Goal: Task Accomplishment & Management: Use online tool/utility

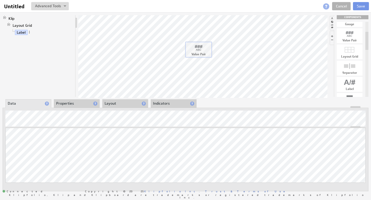
drag, startPoint x: 351, startPoint y: 39, endPoint x: 200, endPoint y: 53, distance: 151.9
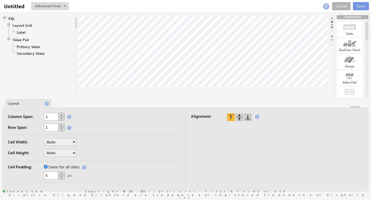
drag, startPoint x: 368, startPoint y: 31, endPoint x: 368, endPoint y: 24, distance: 7.2
click at [368, 24] on div at bounding box center [366, 31] width 3 height 18
drag, startPoint x: 352, startPoint y: 27, endPoint x: 188, endPoint y: 42, distance: 164.6
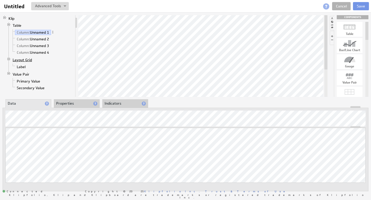
click at [23, 60] on link "Layout Grid" at bounding box center [22, 59] width 23 height 5
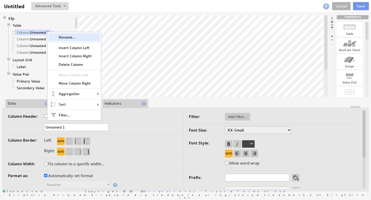
click at [65, 39] on div "Rename..." at bounding box center [74, 37] width 52 height 8
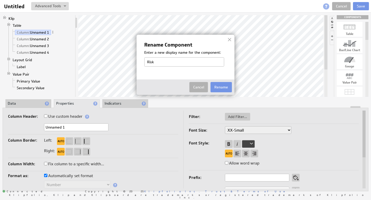
type input "Risk Score"
click at [221, 85] on button "Rename" at bounding box center [221, 87] width 21 height 10
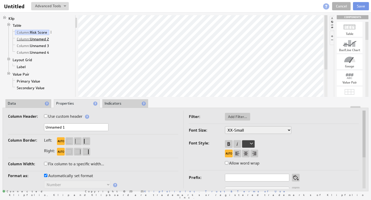
click at [43, 40] on link "Column: Unnamed 2" at bounding box center [33, 39] width 36 height 5
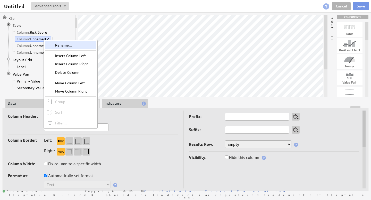
click at [57, 44] on div "Rename..." at bounding box center [71, 45] width 52 height 8
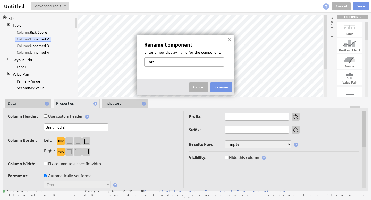
type input "Total Premium"
click at [221, 90] on button "Rename" at bounding box center [221, 87] width 21 height 10
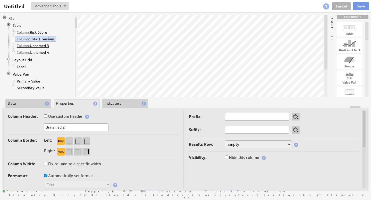
click at [41, 46] on link "Column: Unnamed 3" at bounding box center [33, 45] width 36 height 5
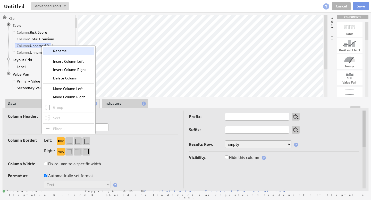
click at [57, 51] on div "Rename..." at bounding box center [69, 51] width 52 height 8
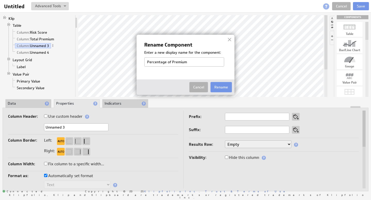
drag, startPoint x: 183, startPoint y: 62, endPoint x: 124, endPoint y: 61, distance: 58.8
click at [125, 61] on body "Help Untitled Untitled View Klip Source Code Alt+U Create New Variable... Manag…" at bounding box center [185, 100] width 371 height 200
type input "Premium Credit"
click at [225, 86] on button "Rename" at bounding box center [221, 87] width 21 height 10
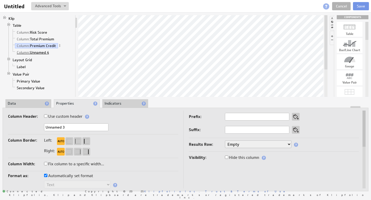
click at [40, 52] on link "Column: Unnamed 4" at bounding box center [33, 52] width 36 height 5
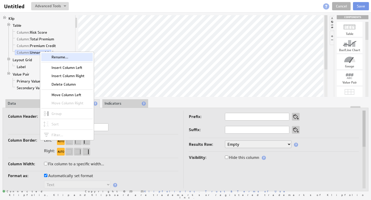
click at [54, 57] on div "Rename..." at bounding box center [67, 57] width 52 height 8
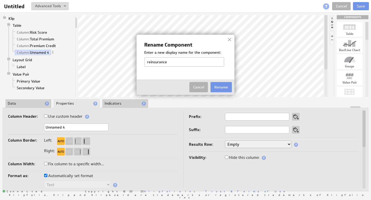
drag, startPoint x: 149, startPoint y: 63, endPoint x: 144, endPoint y: 62, distance: 5.2
click at [144, 62] on div "Rename Component Enter a new display name for the component: reinsurance Cancel…" at bounding box center [186, 65] width 98 height 60
click at [178, 64] on input "Reinsurance" at bounding box center [184, 61] width 80 height 9
type input "Reinsurance Recoveries"
click at [219, 86] on button "Rename" at bounding box center [221, 87] width 21 height 10
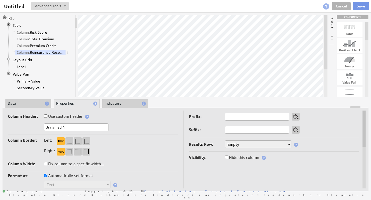
click at [44, 33] on link "Column: Risk Score" at bounding box center [32, 32] width 34 height 5
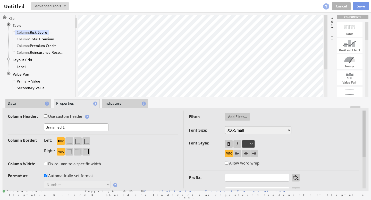
click at [29, 102] on li "Data" at bounding box center [28, 103] width 46 height 9
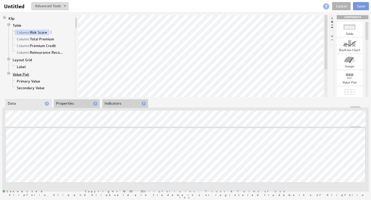
click at [24, 75] on link "Value Pair" at bounding box center [21, 74] width 21 height 5
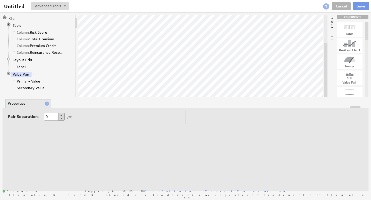
click at [27, 81] on link "Primary Value" at bounding box center [28, 81] width 27 height 5
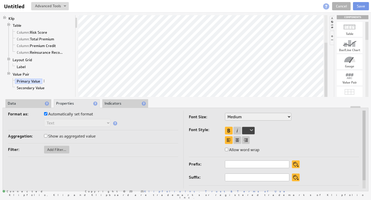
click at [19, 103] on li "Data" at bounding box center [28, 103] width 46 height 9
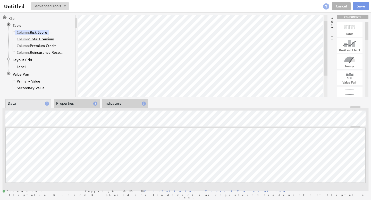
click at [41, 38] on link "Column: Total Premium" at bounding box center [35, 39] width 41 height 5
click at [40, 32] on link "Column: Risk Score" at bounding box center [32, 32] width 34 height 5
click at [34, 32] on link "Column: Risk Score" at bounding box center [32, 32] width 34 height 5
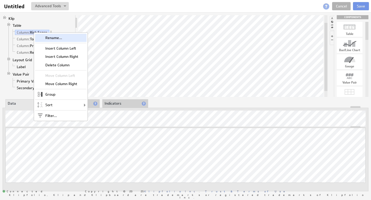
click at [48, 37] on div "Rename..." at bounding box center [61, 38] width 52 height 8
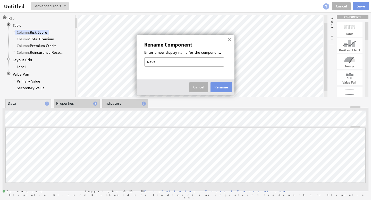
type input "Revenue"
click at [223, 89] on button "Rename" at bounding box center [221, 87] width 21 height 10
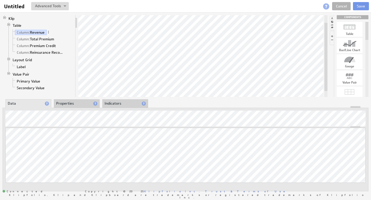
click at [72, 100] on li "Properties" at bounding box center [77, 103] width 46 height 9
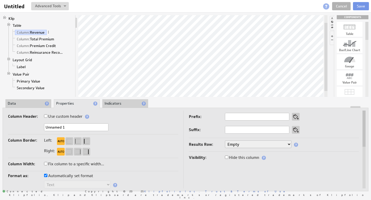
drag, startPoint x: 39, startPoint y: 121, endPoint x: 32, endPoint y: 121, distance: 6.7
click at [35, 121] on div "Column Header: Use custom header Unnamed 1 Header component added to the compon…" at bounding box center [93, 124] width 170 height 22
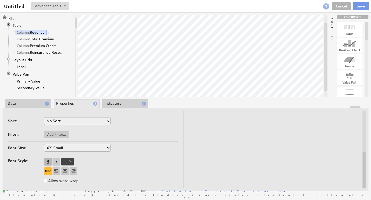
type input "Revenue"
click at [48, 161] on div at bounding box center [48, 162] width 8 height 8
click at [48, 160] on div at bounding box center [48, 162] width 8 height 8
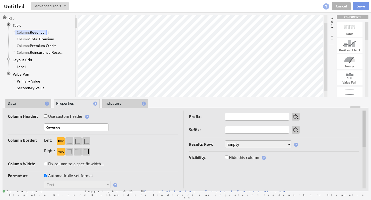
click at [28, 106] on li "Data" at bounding box center [28, 103] width 46 height 9
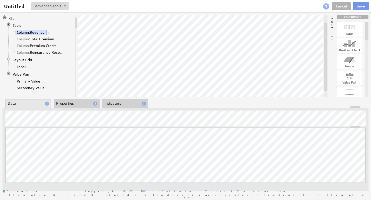
click at [30, 32] on span "Column:" at bounding box center [23, 32] width 13 height 5
click at [66, 103] on li "Properties" at bounding box center [77, 103] width 46 height 9
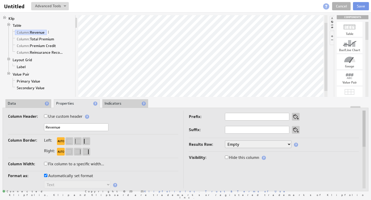
click at [35, 104] on li "Data" at bounding box center [28, 103] width 46 height 9
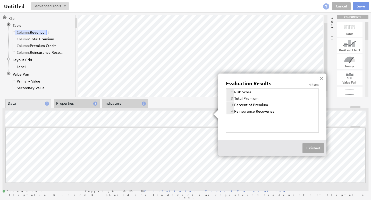
click at [312, 147] on button "Finished" at bounding box center [313, 148] width 21 height 10
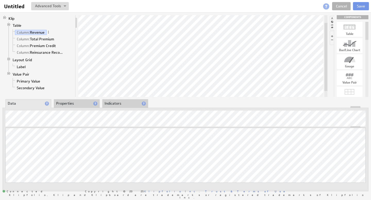
click at [76, 104] on li "Properties" at bounding box center [77, 103] width 46 height 9
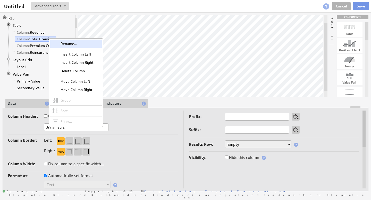
click at [66, 43] on div "Rename..." at bounding box center [76, 44] width 52 height 8
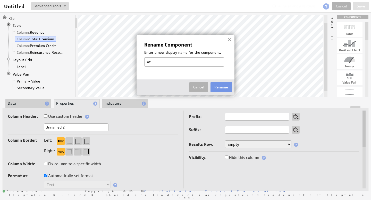
type input "a"
type input "Date"
click at [223, 85] on button "Rename" at bounding box center [221, 87] width 21 height 10
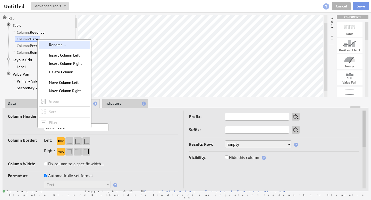
click at [52, 45] on div "Rename..." at bounding box center [65, 45] width 52 height 8
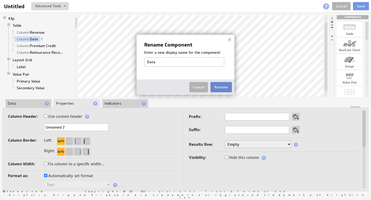
type input "Data"
click at [218, 88] on button "Rename" at bounding box center [221, 87] width 21 height 10
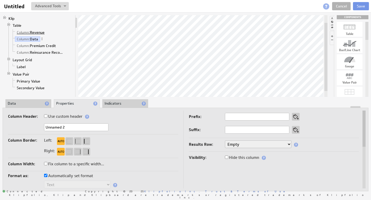
click at [39, 33] on link "Column: Revenue" at bounding box center [31, 32] width 32 height 5
click at [34, 104] on li "Data" at bounding box center [28, 103] width 46 height 9
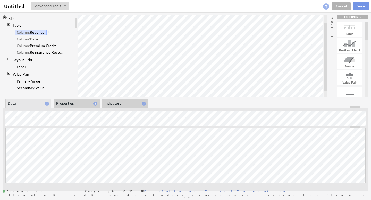
click at [36, 38] on link "Column: Data" at bounding box center [27, 39] width 25 height 5
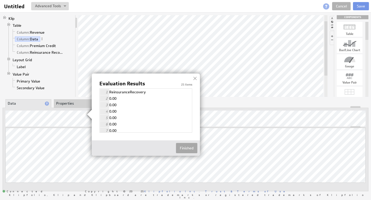
click at [191, 149] on button "Finished" at bounding box center [186, 148] width 21 height 10
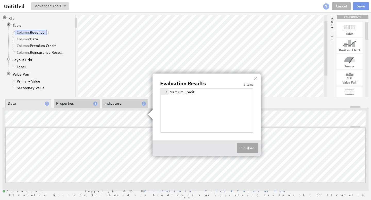
click at [242, 153] on button "Finished" at bounding box center [247, 148] width 21 height 10
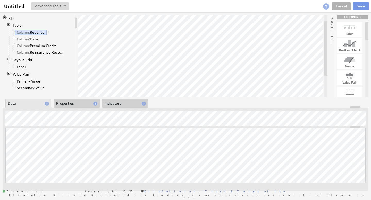
click at [35, 39] on link "Column: Data" at bounding box center [27, 39] width 25 height 5
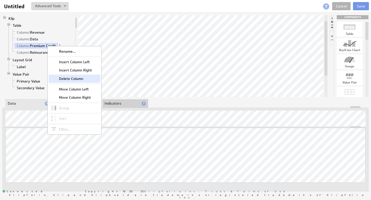
click at [74, 79] on div "Delete Column" at bounding box center [75, 79] width 52 height 8
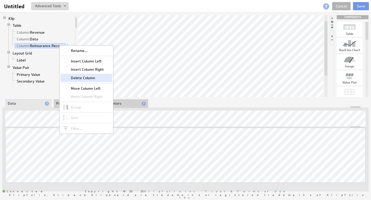
click at [83, 78] on div "Delete Column" at bounding box center [87, 78] width 52 height 8
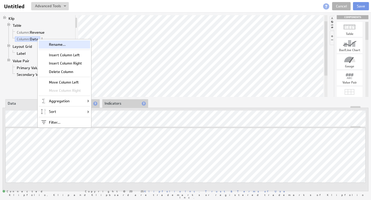
click at [55, 45] on div "Rename..." at bounding box center [65, 44] width 52 height 8
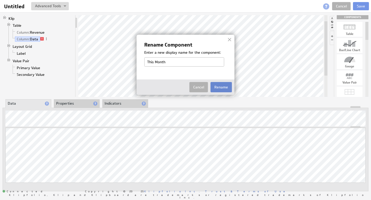
type input "This Month"
click at [223, 88] on button "Rename" at bounding box center [221, 87] width 21 height 10
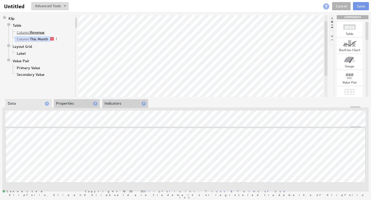
click at [39, 33] on link "Column: Revenue" at bounding box center [31, 32] width 32 height 5
click at [44, 39] on link "Column: This Month" at bounding box center [32, 39] width 35 height 5
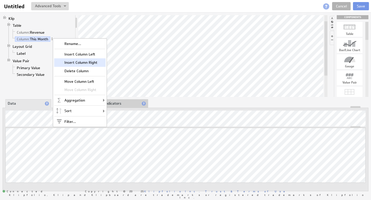
click at [82, 63] on div "Insert Column Right" at bounding box center [80, 62] width 52 height 8
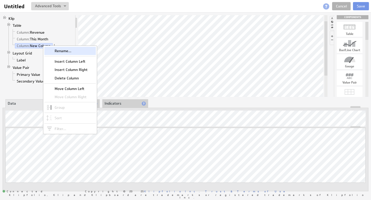
click at [57, 52] on div "Rename..." at bounding box center [70, 51] width 52 height 8
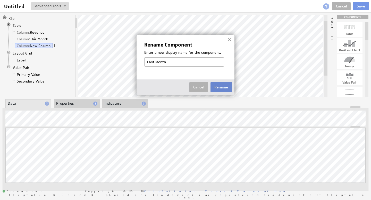
type input "Last Month"
click at [226, 86] on button "Rename" at bounding box center [221, 87] width 21 height 10
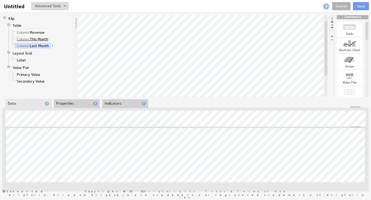
drag, startPoint x: 40, startPoint y: 46, endPoint x: 42, endPoint y: 38, distance: 8.9
click at [42, 38] on ul "Column: Revenue Column: This Month Column: Last Month" at bounding box center [42, 39] width 62 height 20
click at [53, 45] on span at bounding box center [53, 46] width 4 height 4
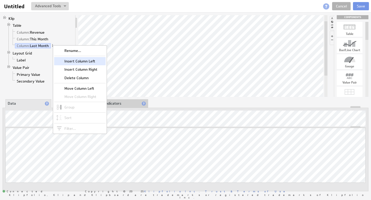
click at [77, 60] on div "Insert Column Left" at bounding box center [80, 61] width 52 height 8
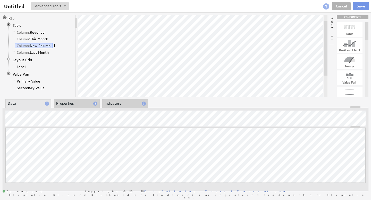
click at [55, 46] on span at bounding box center [55, 46] width 4 height 4
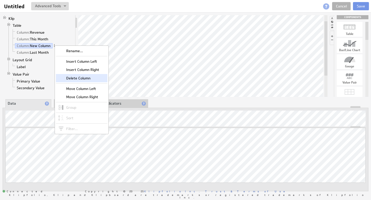
click at [80, 76] on div "Delete Column" at bounding box center [82, 78] width 52 height 8
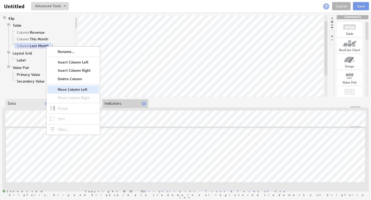
click at [75, 89] on div "Move Column Left" at bounding box center [73, 90] width 52 height 8
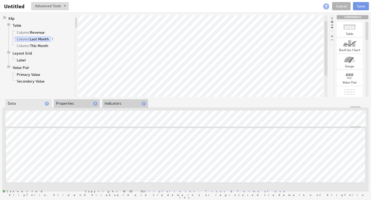
click at [66, 100] on li "Properties" at bounding box center [77, 103] width 46 height 9
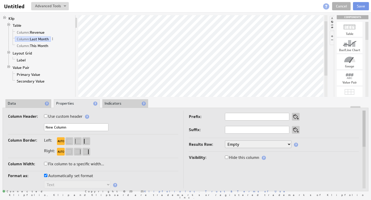
drag, startPoint x: 55, startPoint y: 124, endPoint x: 14, endPoint y: 119, distance: 40.9
click at [15, 119] on div "Column Header: Use custom header New Column Header component added to the compo…" at bounding box center [93, 124] width 170 height 22
type input "Last Month"
click at [31, 46] on link "Column: This Month" at bounding box center [32, 45] width 35 height 5
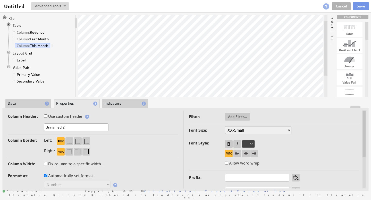
drag, startPoint x: 72, startPoint y: 127, endPoint x: 34, endPoint y: 122, distance: 37.6
click at [34, 122] on div "Column Header: Use custom header Unnamed 2 Header component added to the compon…" at bounding box center [93, 124] width 170 height 22
type input "This Month"
click at [42, 40] on link "Column: Last Month" at bounding box center [33, 39] width 36 height 5
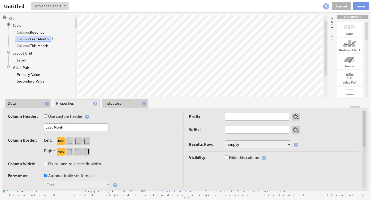
click at [54, 39] on span at bounding box center [53, 39] width 4 height 4
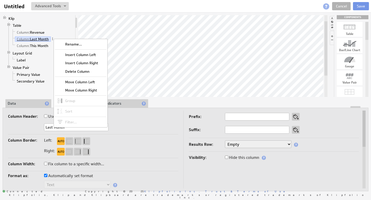
click at [46, 39] on link "Column: Last Month" at bounding box center [33, 39] width 36 height 5
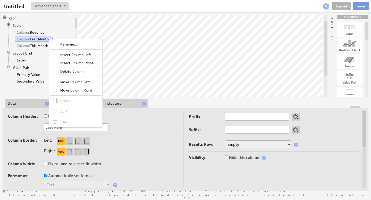
click at [43, 40] on link "Column: Last Month" at bounding box center [33, 39] width 36 height 5
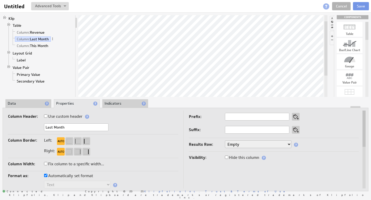
click at [27, 102] on li "Data" at bounding box center [28, 103] width 46 height 9
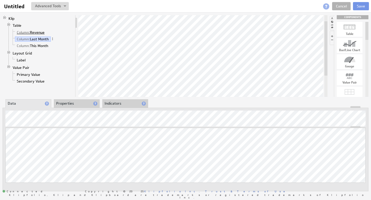
click at [36, 33] on link "Column: Revenue" at bounding box center [31, 32] width 32 height 5
click at [37, 39] on link "Column: Last Month" at bounding box center [33, 39] width 36 height 5
click at [38, 45] on link "Column: This Month" at bounding box center [32, 45] width 35 height 5
click at [53, 46] on span at bounding box center [52, 46] width 4 height 4
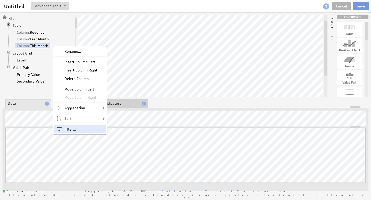
click at [73, 128] on div "Filter..." at bounding box center [80, 129] width 52 height 8
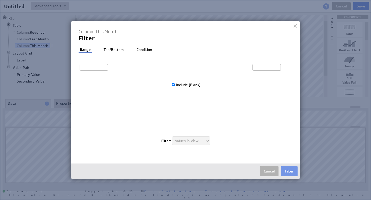
type input "0"
type input "108,061.2"
checkbox input "true"
click at [266, 170] on button "Cancel" at bounding box center [269, 171] width 19 height 10
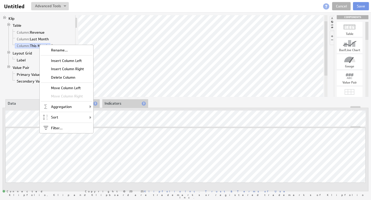
click at [60, 37] on li "Column: Last Month" at bounding box center [42, 39] width 62 height 7
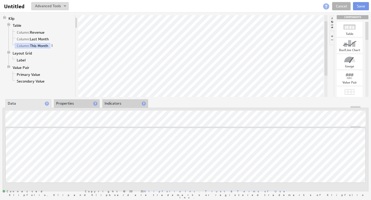
click at [53, 46] on span at bounding box center [52, 46] width 4 height 4
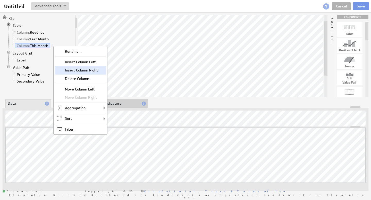
click at [85, 69] on div "Insert Column Right" at bounding box center [81, 70] width 52 height 8
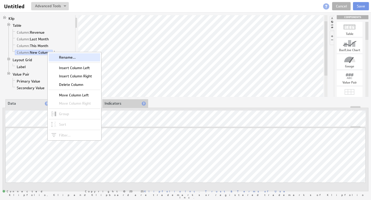
click at [70, 58] on div "Rename..." at bounding box center [75, 57] width 52 height 8
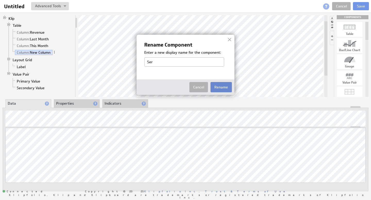
type input "Selected Date"
click at [223, 88] on button "Rename" at bounding box center [221, 87] width 21 height 10
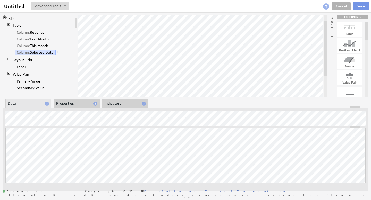
click at [58, 52] on span at bounding box center [58, 53] width 4 height 4
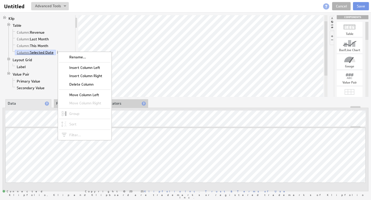
click at [50, 53] on link "Column: Selected Date" at bounding box center [35, 52] width 41 height 5
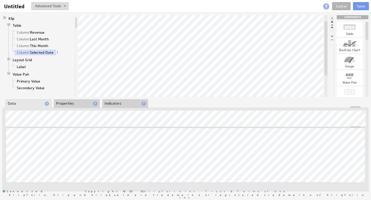
click at [67, 104] on li "Properties" at bounding box center [77, 103] width 46 height 9
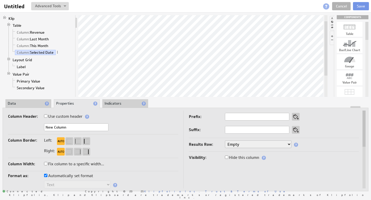
click at [228, 157] on input "Hide this column" at bounding box center [226, 157] width 3 height 3
checkbox input "true"
drag, startPoint x: 74, startPoint y: 126, endPoint x: 38, endPoint y: 125, distance: 35.3
click at [39, 125] on div "New Column" at bounding box center [93, 128] width 170 height 9
type input "Service Month"
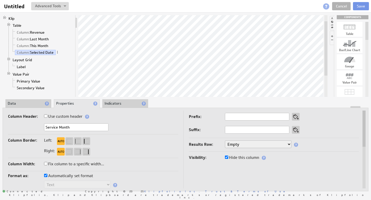
click at [33, 105] on li "Data" at bounding box center [28, 103] width 46 height 9
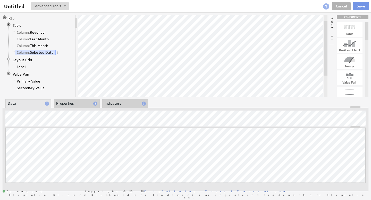
click at [82, 106] on div at bounding box center [185, 107] width 365 height 2
click at [57, 53] on span at bounding box center [58, 53] width 4 height 4
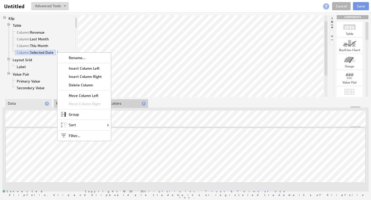
click at [79, 135] on div "Filter..." at bounding box center [84, 136] width 52 height 8
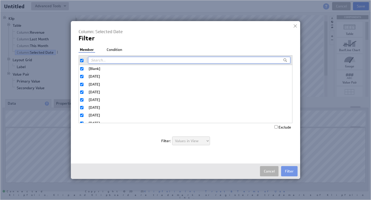
click at [82, 60] on input "checkbox" at bounding box center [81, 60] width 3 height 3
checkbox input "false"
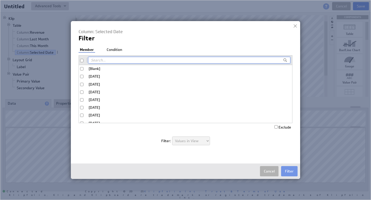
checkbox input "false"
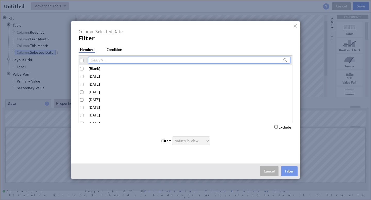
checkbox input "false"
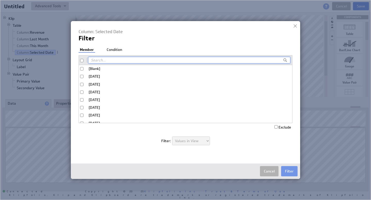
checkbox input "false"
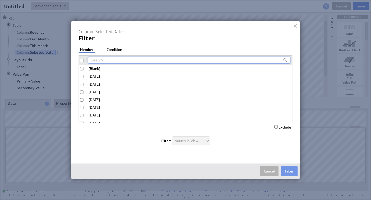
checkbox input "false"
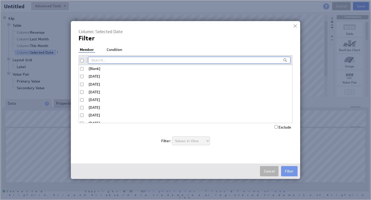
checkbox input "false"
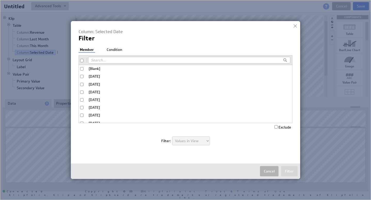
click at [81, 68] on input "[Blank]" at bounding box center [81, 68] width 3 height 3
checkbox input "true"
click at [286, 127] on label "Exclude" at bounding box center [282, 127] width 17 height 5
click at [278, 127] on input "Exclude" at bounding box center [275, 126] width 3 height 3
checkbox input "true"
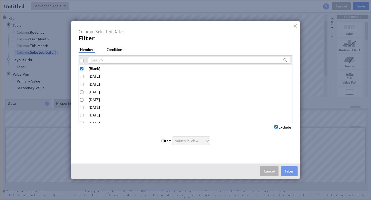
click at [112, 47] on div "Column: Selected Date Filter Filter: Member Condition [Blank] 2023-10-1 2023-11…" at bounding box center [186, 90] width 214 height 122
click at [114, 49] on li "Condition" at bounding box center [114, 49] width 18 height 5
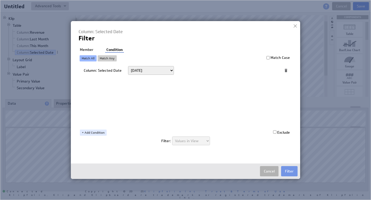
click at [142, 70] on select "Today Yesterday Unit to date In the last Last full On or after On or before ---…" at bounding box center [151, 70] width 46 height 9
select select "op:="
click at [268, 71] on span at bounding box center [268, 70] width 7 height 7
click at [267, 71] on span at bounding box center [268, 70] width 7 height 7
click at [266, 71] on span at bounding box center [268, 70] width 7 height 7
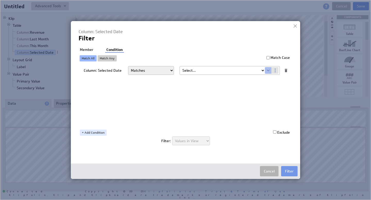
click at [264, 71] on select "Select... company.id company.name user.emailAddress user.firstName user.isAdmin…" at bounding box center [222, 70] width 85 height 8
select select "devoted_service_month"
click at [290, 172] on button "Filter" at bounding box center [289, 171] width 16 height 10
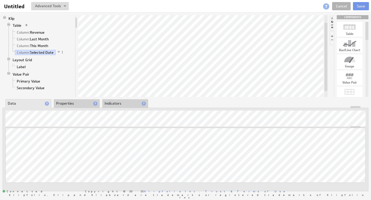
click at [80, 105] on li "Properties" at bounding box center [77, 103] width 46 height 9
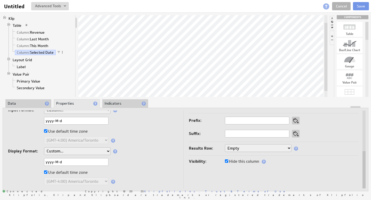
click at [57, 161] on input "yyyy-M-d" at bounding box center [76, 162] width 64 height 8
drag, startPoint x: 65, startPoint y: 162, endPoint x: 24, endPoint y: 150, distance: 42.5
click at [31, 153] on div "Format as: Automatically set format Text Number Currency Percentage Image URL D…" at bounding box center [93, 138] width 170 height 102
paste input "m"
click at [58, 161] on input "yyyy-M-d" at bounding box center [76, 162] width 64 height 8
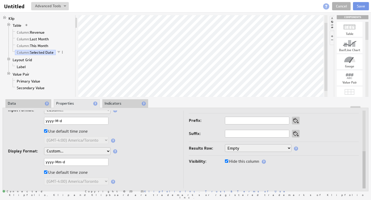
click at [58, 161] on input "yyyy-Mm-d" at bounding box center [76, 162] width 64 height 8
click at [68, 162] on input "yyyy-mm-d" at bounding box center [76, 162] width 64 height 8
drag, startPoint x: 72, startPoint y: 162, endPoint x: 24, endPoint y: 157, distance: 48.9
click at [24, 157] on div "Format as: Automatically set format Text Number Currency Percentage Image URL D…" at bounding box center [93, 138] width 170 height 102
type input "yyyy-mm-dd"
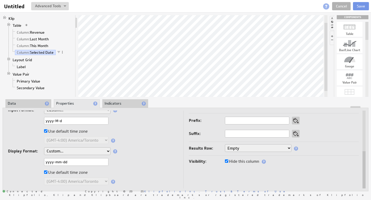
drag, startPoint x: 65, startPoint y: 121, endPoint x: 35, endPoint y: 121, distance: 30.4
click at [35, 121] on div "yyyy-M-d" at bounding box center [93, 121] width 170 height 9
paste input "mm-d"
type input "yyyy-mm-dd"
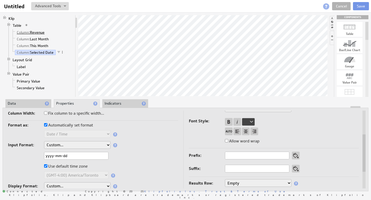
click at [41, 32] on link "Column: Revenue" at bounding box center [31, 32] width 32 height 5
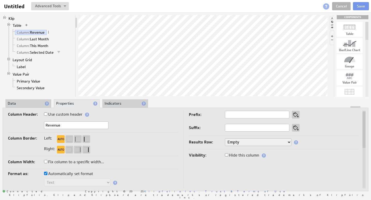
click at [29, 105] on li "Data" at bounding box center [28, 103] width 46 height 9
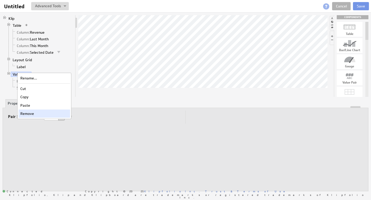
click at [38, 113] on div "Remove" at bounding box center [45, 114] width 52 height 8
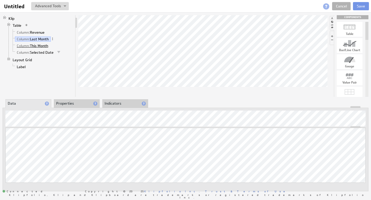
click at [35, 46] on link "Column: This Month" at bounding box center [32, 45] width 35 height 5
click at [361, 5] on button "Save" at bounding box center [361, 6] width 16 height 8
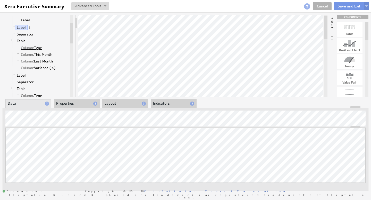
click at [40, 49] on link "Column: Type" at bounding box center [31, 47] width 25 height 5
click at [39, 56] on link "Column: This Month" at bounding box center [36, 54] width 35 height 5
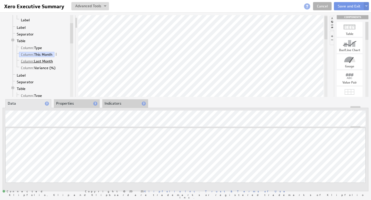
click at [39, 59] on link "Column: Last Month" at bounding box center [37, 61] width 36 height 5
click at [40, 67] on link "Column: Variance (%)" at bounding box center [38, 67] width 38 height 5
click at [27, 43] on link "Table" at bounding box center [21, 40] width 13 height 5
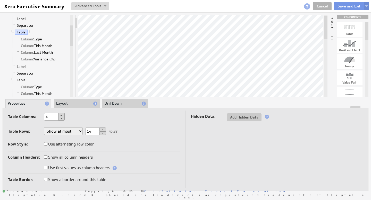
click at [39, 38] on link "Column: Type" at bounding box center [31, 39] width 25 height 5
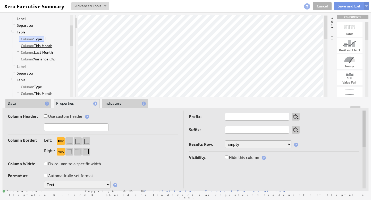
click at [40, 44] on link "Column: This Month" at bounding box center [36, 45] width 35 height 5
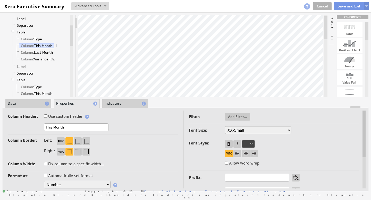
click at [31, 105] on li "Data" at bounding box center [28, 103] width 46 height 9
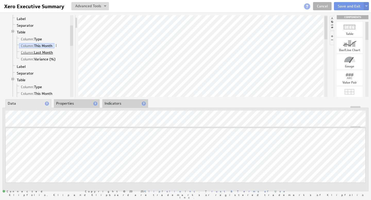
click at [42, 53] on link "Column: Last Month" at bounding box center [37, 52] width 36 height 5
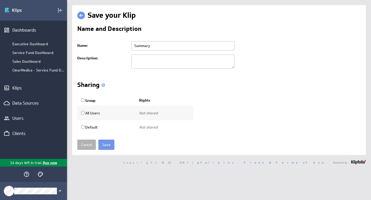
click at [135, 47] on input "Summary" at bounding box center [182, 45] width 103 height 9
type input "Devoted Summary"
click at [105, 146] on input "Save" at bounding box center [106, 145] width 16 height 10
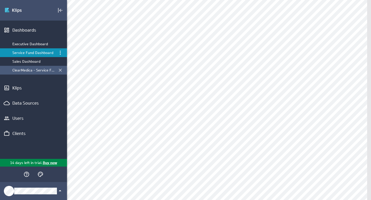
click at [26, 70] on div "ClearMedica - Service Fund Dashboard" at bounding box center [33, 70] width 43 height 5
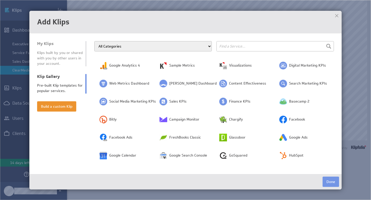
click at [338, 17] on div at bounding box center [337, 16] width 8 height 8
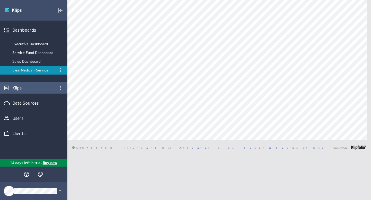
click at [32, 87] on div "Klips" at bounding box center [33, 88] width 42 height 6
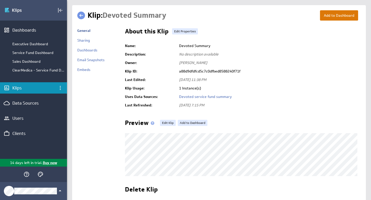
click at [334, 17] on button "Add to Dashboard" at bounding box center [339, 15] width 38 height 10
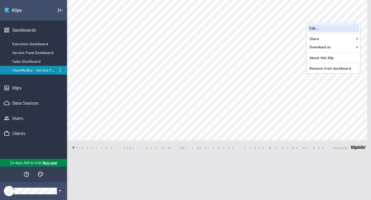
click at [334, 29] on div "Edit..." at bounding box center [334, 28] width 52 height 8
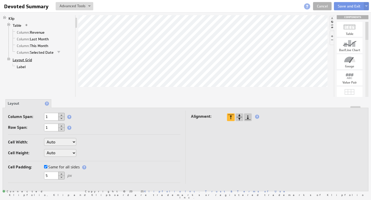
click at [24, 61] on link "Layout Grid" at bounding box center [22, 59] width 23 height 5
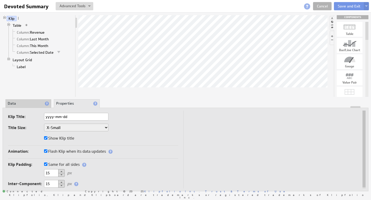
type input "Summary"
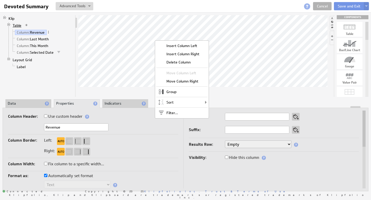
click at [18, 24] on link "Table" at bounding box center [17, 25] width 13 height 5
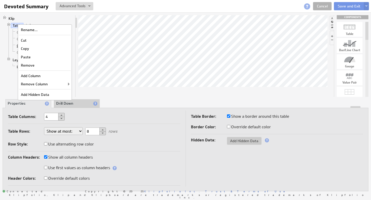
click at [29, 48] on div "Copy" at bounding box center [45, 49] width 52 height 8
click at [34, 58] on div "Paste" at bounding box center [46, 57] width 52 height 8
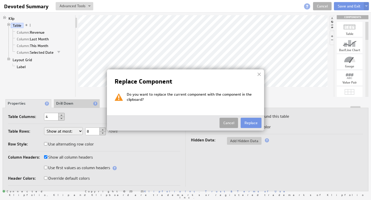
click at [225, 122] on button "Cancel" at bounding box center [229, 123] width 19 height 10
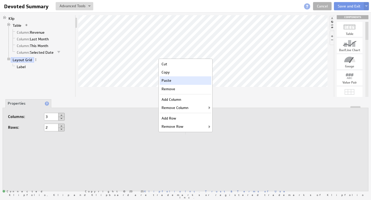
click at [169, 81] on div "Paste" at bounding box center [186, 81] width 52 height 8
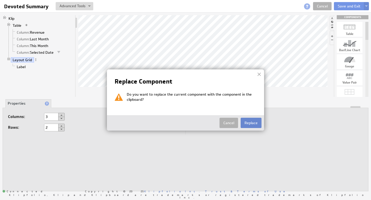
click at [250, 125] on button "Replace" at bounding box center [251, 123] width 21 height 10
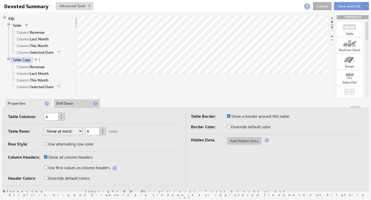
click at [69, 102] on li "Drill Down" at bounding box center [77, 103] width 46 height 9
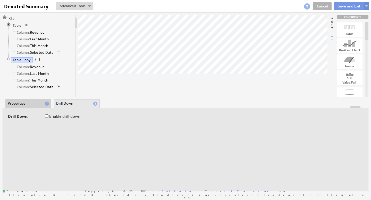
click at [36, 102] on li "Properties" at bounding box center [28, 103] width 46 height 9
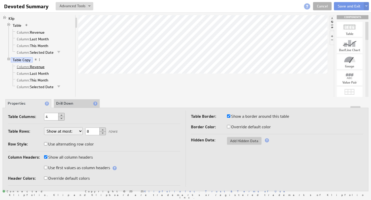
click at [38, 66] on link "Column: Revenue" at bounding box center [31, 66] width 32 height 5
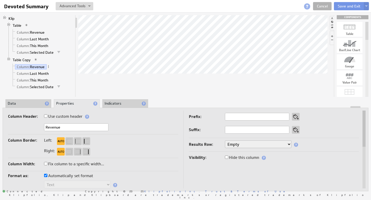
click at [30, 104] on li "Data" at bounding box center [28, 103] width 46 height 9
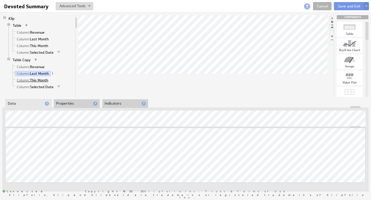
click at [42, 80] on link "Column: This Month" at bounding box center [32, 80] width 35 height 5
click at [38, 87] on link "Column: Selected Date" at bounding box center [35, 87] width 41 height 5
click at [63, 87] on span at bounding box center [63, 87] width 4 height 4
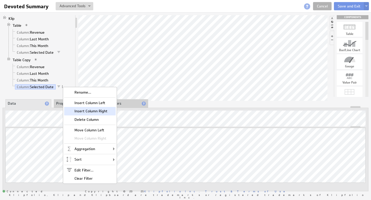
click at [98, 112] on div "Insert Column Right" at bounding box center [90, 111] width 52 height 8
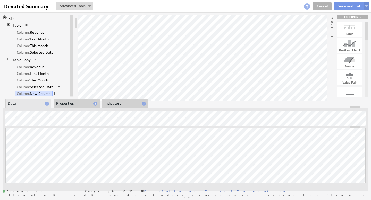
click at [36, 60] on span at bounding box center [36, 60] width 4 height 4
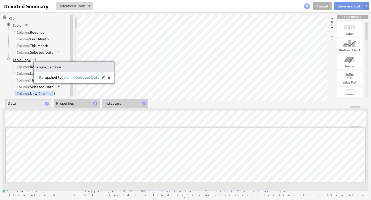
click at [29, 60] on link "Table Copy" at bounding box center [22, 59] width 22 height 5
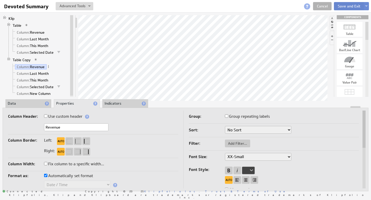
click at [345, 8] on button "Save and Exit" at bounding box center [349, 6] width 30 height 8
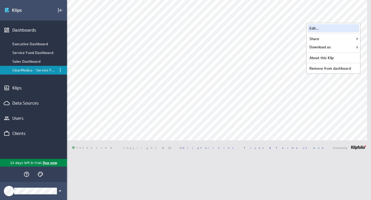
click at [332, 31] on div "Edit..." at bounding box center [334, 28] width 52 height 8
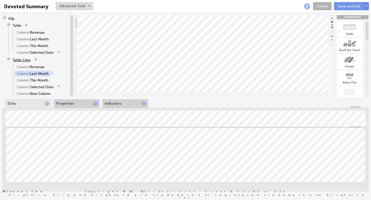
click at [26, 60] on link "Table Copy" at bounding box center [22, 59] width 22 height 5
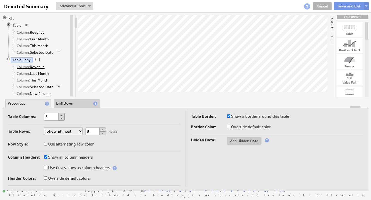
click at [38, 67] on link "Column: Revenue" at bounding box center [31, 66] width 32 height 5
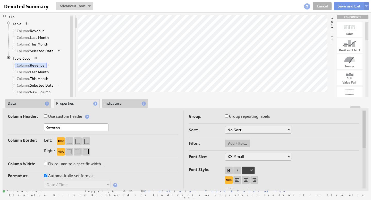
click at [58, 85] on span at bounding box center [59, 85] width 4 height 4
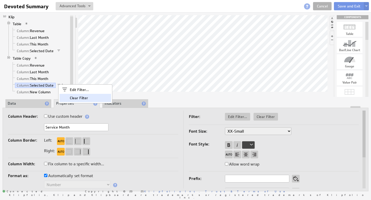
click at [79, 97] on div "Clear Filter" at bounding box center [86, 98] width 52 height 8
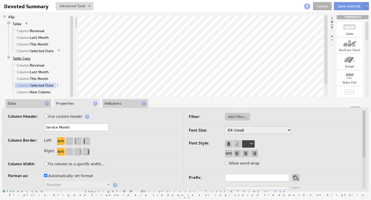
click at [27, 59] on link "Table Copy" at bounding box center [22, 58] width 22 height 5
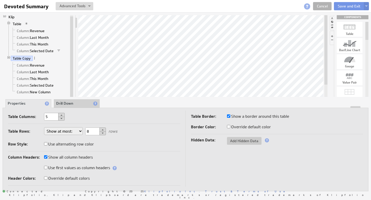
click at [46, 167] on input "Use first values as column headers" at bounding box center [45, 167] width 3 height 3
checkbox input "true"
click at [46, 144] on input "Use alternating row color" at bounding box center [45, 143] width 3 height 3
checkbox input "true"
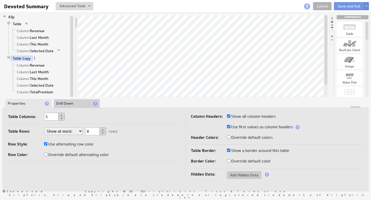
click at [34, 58] on span at bounding box center [35, 58] width 4 height 4
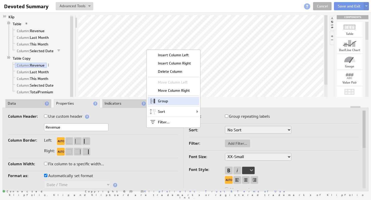
click at [182, 102] on div "Group" at bounding box center [174, 101] width 52 height 8
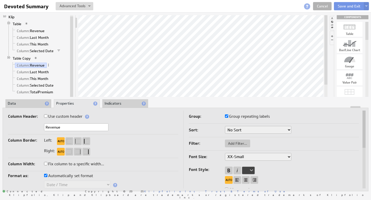
click at [227, 116] on input "Group repeating labels" at bounding box center [226, 116] width 3 height 3
click at [36, 101] on li "Data" at bounding box center [28, 103] width 46 height 9
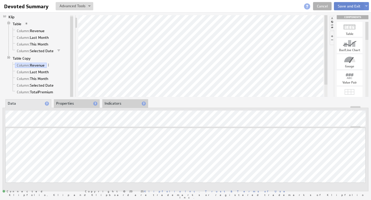
click at [349, 6] on button "Save and Exit" at bounding box center [349, 6] width 30 height 8
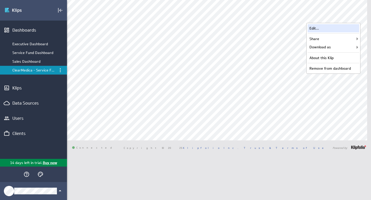
click at [332, 27] on div "Edit..." at bounding box center [334, 28] width 52 height 8
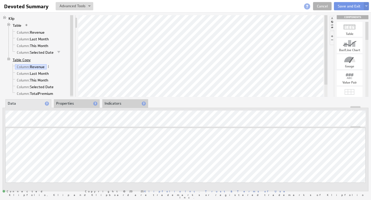
click at [27, 60] on link "Table Copy" at bounding box center [22, 59] width 22 height 5
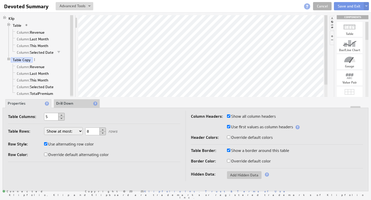
click at [351, 46] on div at bounding box center [350, 43] width 26 height 8
drag, startPoint x: 351, startPoint y: 45, endPoint x: 233, endPoint y: 84, distance: 125.0
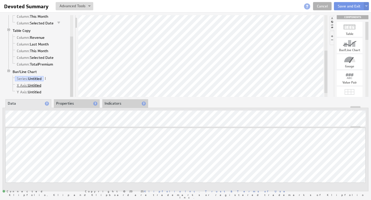
click at [33, 85] on link "X Axis: Untitled" at bounding box center [29, 85] width 28 height 5
click at [38, 91] on link "Y Axis: Untitled" at bounding box center [29, 92] width 28 height 5
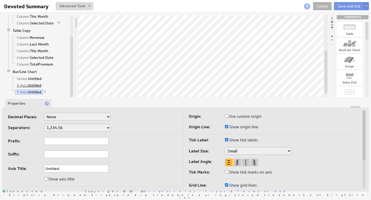
click at [36, 86] on link "X Axis: Untitled" at bounding box center [29, 85] width 28 height 5
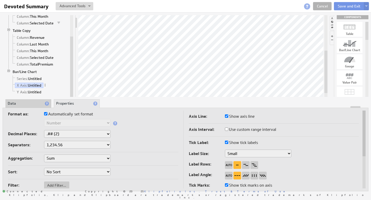
click at [29, 102] on li "Data" at bounding box center [28, 103] width 46 height 9
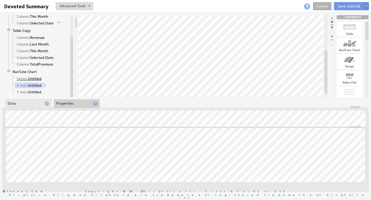
click at [28, 78] on link "Series: Untitled" at bounding box center [29, 78] width 29 height 5
click at [32, 86] on link "X Axis: Untitled" at bounding box center [29, 85] width 28 height 5
click at [25, 79] on span "Series:" at bounding box center [22, 79] width 11 height 5
click at [34, 86] on link "X Axis: Untitled" at bounding box center [29, 85] width 28 height 5
click at [38, 92] on link "Y Axis: Untitled" at bounding box center [29, 92] width 28 height 5
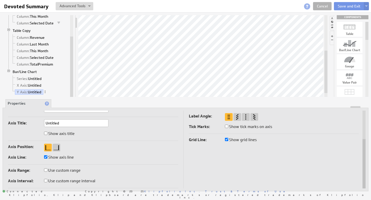
click at [46, 133] on input "Show axis title" at bounding box center [45, 133] width 3 height 3
checkbox input "true"
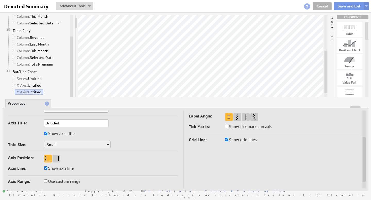
click at [46, 133] on input "Show axis title" at bounding box center [45, 133] width 3 height 3
checkbox input "false"
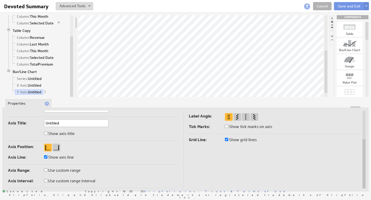
click at [47, 169] on input "Use custom range" at bounding box center [45, 170] width 3 height 3
checkbox input "true"
click at [47, 169] on input "Use custom range" at bounding box center [45, 170] width 3 height 3
checkbox input "false"
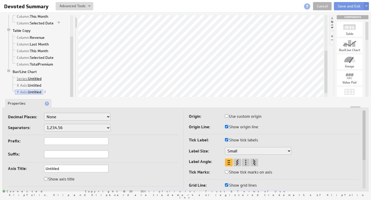
click at [34, 79] on link "Series: Untitled" at bounding box center [29, 78] width 29 height 5
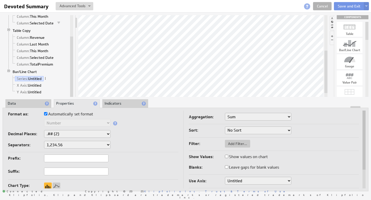
click at [30, 105] on li "Data" at bounding box center [28, 103] width 46 height 9
click at [33, 76] on link "Series: Untitled" at bounding box center [29, 78] width 29 height 5
click at [29, 104] on li "Data" at bounding box center [28, 103] width 46 height 9
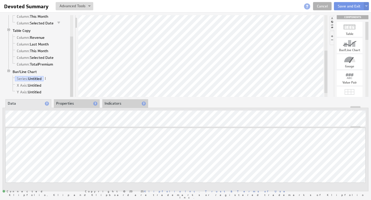
click at [65, 103] on li "Properties" at bounding box center [77, 103] width 46 height 9
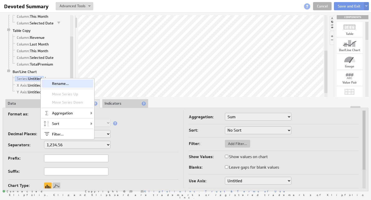
click at [56, 83] on div "Rename..." at bounding box center [68, 84] width 52 height 8
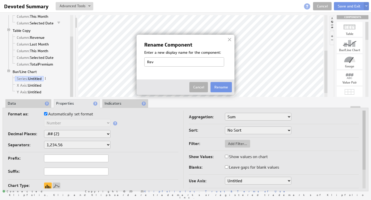
type input "Revenue"
click at [216, 87] on button "Rename" at bounding box center [221, 87] width 21 height 10
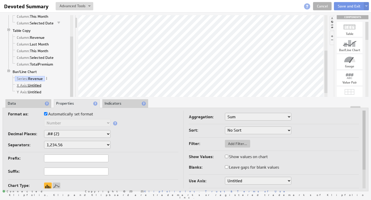
click at [37, 86] on link "X Axis: Untitled" at bounding box center [29, 85] width 28 height 5
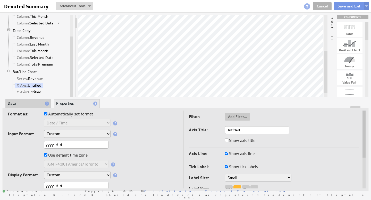
click at [58, 145] on input "yyyy-M-d" at bounding box center [76, 145] width 64 height 8
click at [56, 145] on input "yyyy-M-d" at bounding box center [76, 145] width 64 height 8
type input "yyyy-mm-d"
click at [69, 145] on input "yyyy-mm-d" at bounding box center [76, 145] width 64 height 8
drag, startPoint x: 65, startPoint y: 144, endPoint x: 22, endPoint y: 142, distance: 43.8
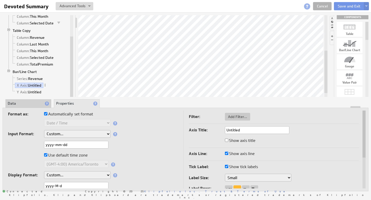
click at [24, 142] on div "yyyy-mm-dd" at bounding box center [93, 145] width 170 height 9
type input "yyyy-mm-dd"
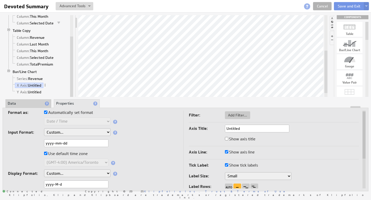
click at [67, 185] on input "yyyy-M-d" at bounding box center [76, 185] width 64 height 8
drag, startPoint x: 67, startPoint y: 185, endPoint x: 26, endPoint y: 179, distance: 41.3
click at [27, 181] on div "yyyy-M-d" at bounding box center [93, 185] width 170 height 9
paste input "mm-d"
type input "yyyy-mm-dd"
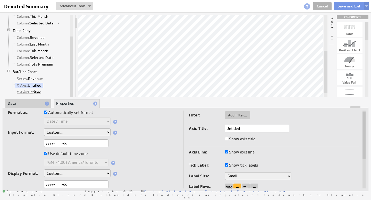
click at [36, 91] on link "Y Axis: Untitled" at bounding box center [29, 92] width 28 height 5
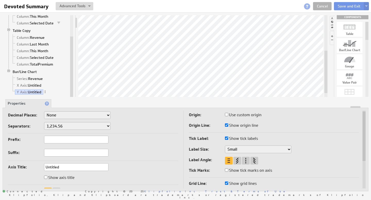
click at [60, 166] on input "Untitled" at bounding box center [76, 168] width 64 height 8
click at [68, 153] on input "text" at bounding box center [76, 153] width 64 height 8
click at [60, 167] on input "Untitleda" at bounding box center [76, 168] width 64 height 8
type input "Untitled"
click at [27, 71] on link "Bar/Line Chart" at bounding box center [25, 71] width 28 height 5
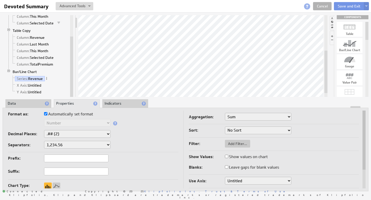
click at [23, 106] on li "Data" at bounding box center [28, 103] width 46 height 9
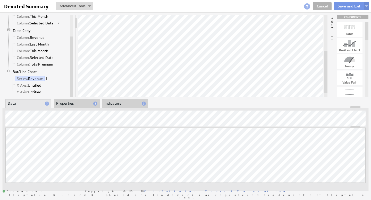
click at [66, 106] on li "Properties" at bounding box center [77, 103] width 46 height 9
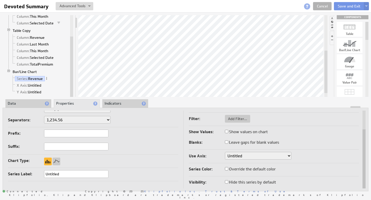
click at [67, 172] on input "Untitled" at bounding box center [76, 175] width 64 height 8
drag, startPoint x: 68, startPoint y: 172, endPoint x: 31, endPoint y: 169, distance: 36.8
click at [32, 169] on td "Format as: Automatically set format Text Number Currency Percentage Date / Time…" at bounding box center [95, 138] width 175 height 104
type input "Revenue"
click at [47, 78] on span at bounding box center [47, 79] width 4 height 4
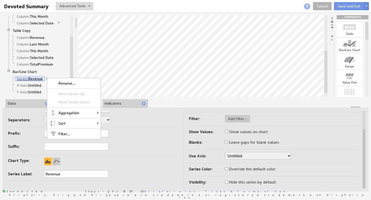
click at [38, 80] on link "Series: Revenue" at bounding box center [30, 78] width 30 height 5
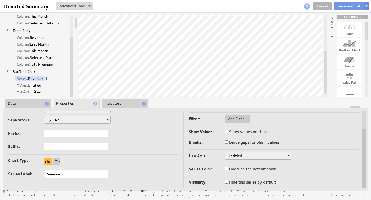
click at [35, 85] on link "X Axis: Untitled" at bounding box center [29, 85] width 28 height 5
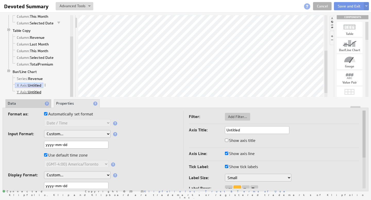
click at [29, 91] on link "Y Axis: Untitled" at bounding box center [29, 92] width 28 height 5
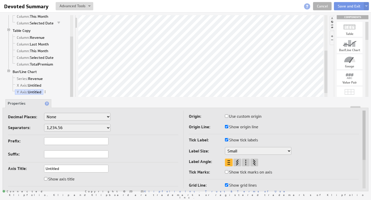
drag, startPoint x: 366, startPoint y: 35, endPoint x: 366, endPoint y: 32, distance: 3.3
click at [366, 32] on div at bounding box center [366, 31] width 3 height 18
click at [46, 91] on span at bounding box center [45, 92] width 4 height 4
click at [347, 4] on button "Save and Exit" at bounding box center [349, 6] width 30 height 8
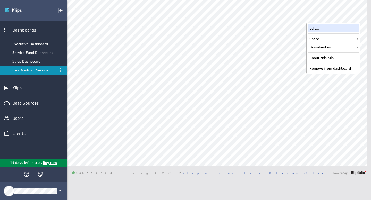
click at [327, 29] on div "Edit..." at bounding box center [334, 28] width 52 height 8
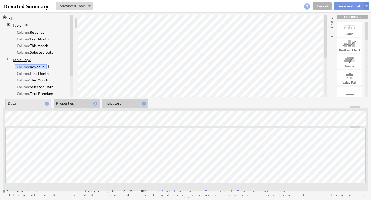
click at [28, 60] on link "Table Copy" at bounding box center [22, 59] width 22 height 5
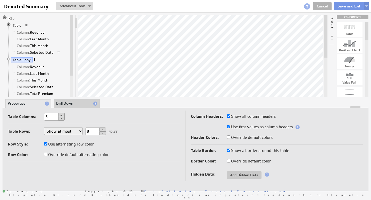
click at [35, 60] on span at bounding box center [35, 60] width 4 height 4
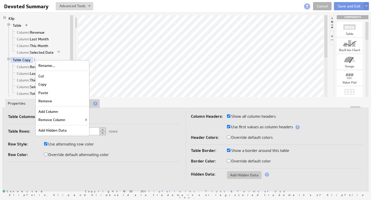
click at [140, 144] on div "Row Style: Use alternating row color" at bounding box center [94, 145] width 172 height 8
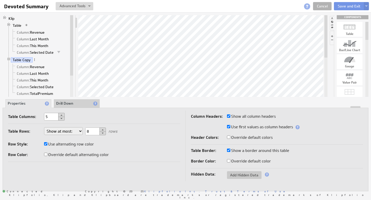
click at [74, 104] on li "Drill Down" at bounding box center [77, 103] width 46 height 9
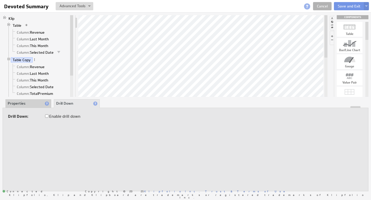
click at [46, 115] on input "Enable drill down" at bounding box center [46, 116] width 3 height 3
checkbox input "true"
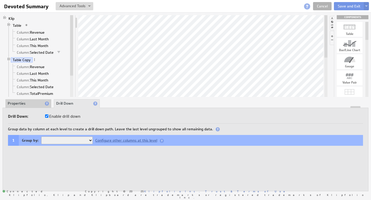
click at [90, 139] on select "Revenue" at bounding box center [67, 141] width 52 height 8
select select "126d95ee"
click at [36, 104] on li "Properties" at bounding box center [28, 103] width 46 height 9
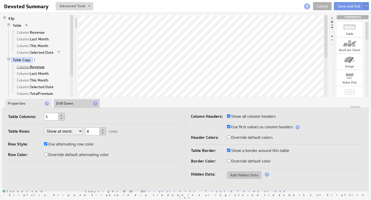
click at [39, 67] on link "Column: Revenue" at bounding box center [31, 66] width 32 height 5
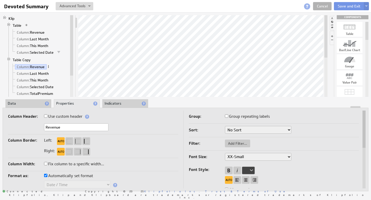
click at [48, 66] on span at bounding box center [49, 67] width 4 height 4
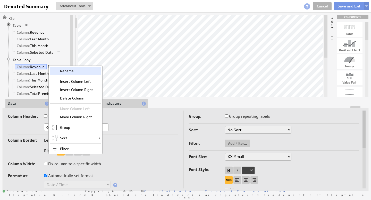
click at [68, 72] on div "Rename..." at bounding box center [76, 71] width 52 height 8
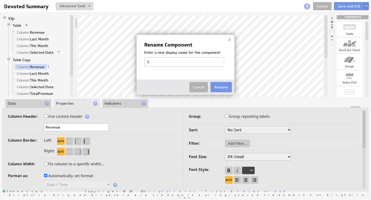
type input "Service Month"
click at [221, 88] on button "Rename" at bounding box center [221, 87] width 21 height 10
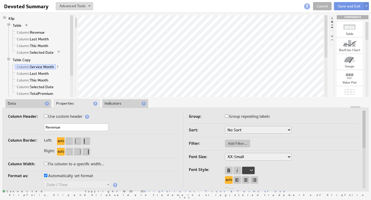
click at [29, 105] on li "Data" at bounding box center [28, 103] width 46 height 9
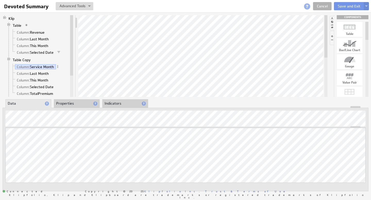
click at [64, 106] on li "Properties" at bounding box center [77, 103] width 46 height 9
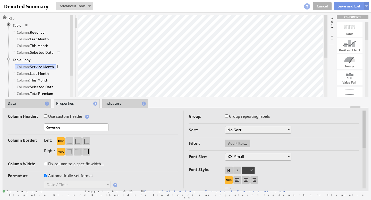
drag, startPoint x: 65, startPoint y: 126, endPoint x: 17, endPoint y: 116, distance: 49.1
click at [18, 116] on div "Column Header: Use custom header Revenue Header component added to the componen…" at bounding box center [93, 124] width 170 height 22
type input "Service Month"
click at [41, 74] on link "Column: Last Month" at bounding box center [33, 73] width 36 height 5
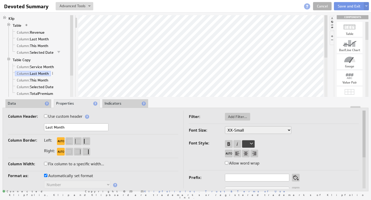
click at [22, 103] on li "Data" at bounding box center [28, 103] width 46 height 9
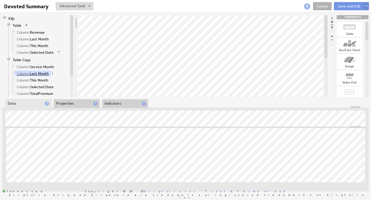
click at [36, 74] on link "Column: Last Month" at bounding box center [33, 73] width 36 height 5
click at [64, 102] on li "Properties" at bounding box center [77, 103] width 46 height 9
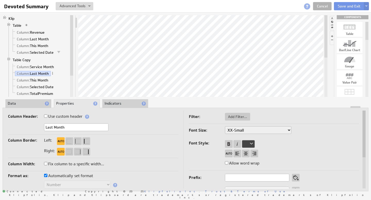
drag, startPoint x: 49, startPoint y: 123, endPoint x: 29, endPoint y: 118, distance: 21.4
click at [30, 119] on div "Column Header: Use custom header Last Month Header component added to the compo…" at bounding box center [93, 124] width 170 height 22
type input "Membership"
click at [44, 78] on link "Column: This Month" at bounding box center [32, 80] width 35 height 5
click at [45, 73] on link "Column: Last Month" at bounding box center [33, 73] width 36 height 5
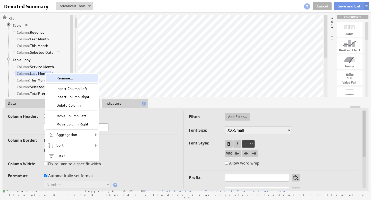
click at [58, 77] on div "Rename..." at bounding box center [72, 78] width 52 height 8
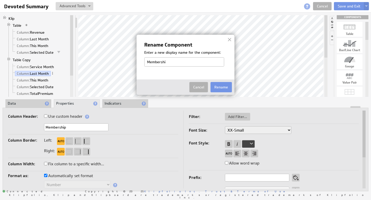
type input "Membership"
click at [221, 86] on button "Rename" at bounding box center [221, 87] width 21 height 10
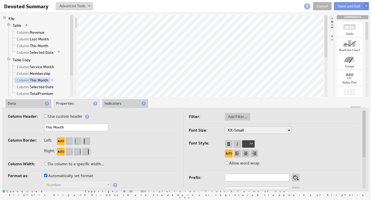
click at [28, 103] on li "Data" at bounding box center [28, 103] width 46 height 9
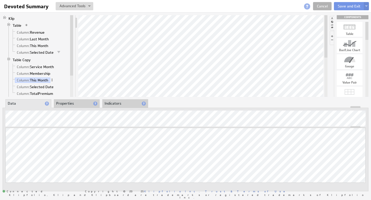
click at [53, 80] on span at bounding box center [52, 80] width 4 height 4
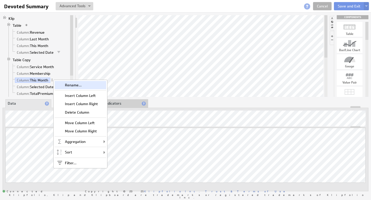
click at [62, 83] on div "Rename..." at bounding box center [81, 85] width 52 height 8
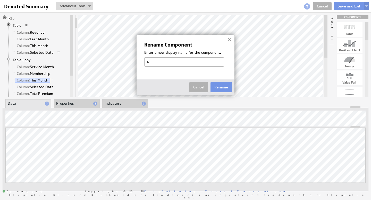
type input "Revenue"
click at [219, 86] on button "Rename" at bounding box center [221, 87] width 21 height 10
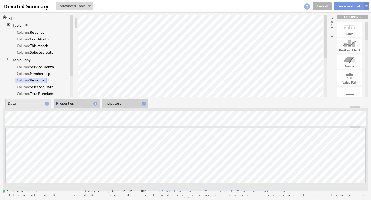
click at [68, 105] on li "Properties" at bounding box center [77, 103] width 46 height 9
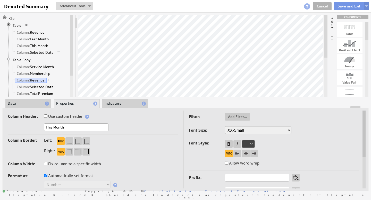
drag, startPoint x: 73, startPoint y: 127, endPoint x: 17, endPoint y: 121, distance: 56.5
click at [14, 122] on div "Column Header: Use custom header This Month Header component added to the compo…" at bounding box center [93, 124] width 170 height 22
paste input "Revenue"
type input "Revenue"
click at [38, 87] on link "Column: Selected Date" at bounding box center [35, 87] width 41 height 5
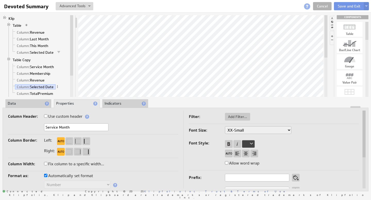
click at [33, 105] on li "Data" at bounding box center [28, 103] width 46 height 9
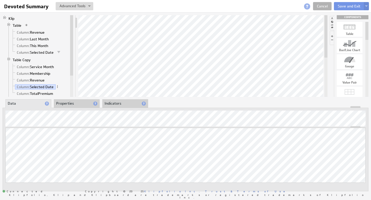
click at [73, 104] on li "Properties" at bounding box center [77, 103] width 46 height 9
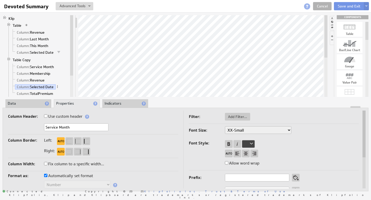
drag, startPoint x: 76, startPoint y: 127, endPoint x: 20, endPoint y: 116, distance: 56.8
click at [28, 118] on div "Column Header: Use custom header Service Month Header component added to the co…" at bounding box center [93, 124] width 170 height 22
type input "Risk Score"
click at [56, 87] on span at bounding box center [58, 87] width 4 height 4
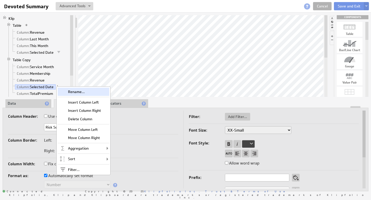
click at [73, 92] on div "Rename..." at bounding box center [84, 92] width 52 height 8
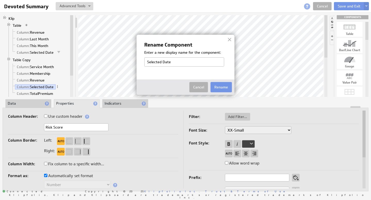
type input "Risk Score"
click at [223, 86] on button "Rename" at bounding box center [221, 87] width 21 height 10
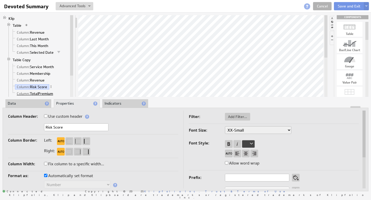
click at [38, 94] on link "Column: TotalPremium" at bounding box center [35, 93] width 40 height 5
click at [29, 105] on li "Data" at bounding box center [28, 103] width 46 height 9
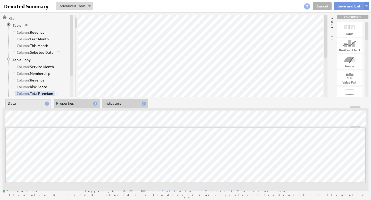
click at [66, 102] on li "Properties" at bounding box center [77, 103] width 46 height 9
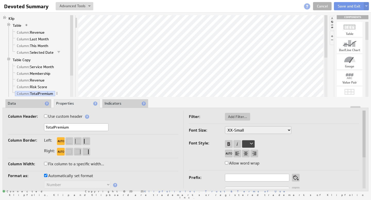
click at [54, 128] on input "TotalPremium" at bounding box center [76, 128] width 64 height 8
type input "Total Premium"
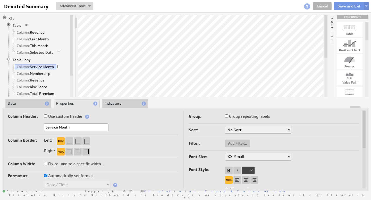
click at [238, 129] on select "No Sort Oldest to Newest Newest to Oldest" at bounding box center [258, 130] width 66 height 8
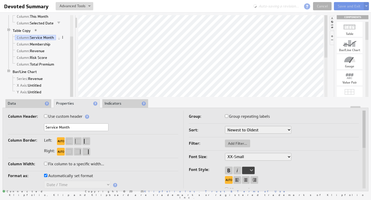
click at [63, 38] on span at bounding box center [63, 38] width 4 height 4
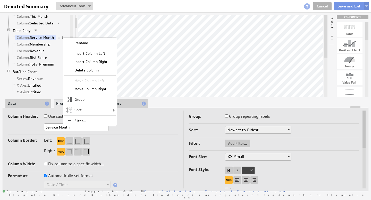
click at [43, 64] on link "Column: Total Premium" at bounding box center [35, 64] width 41 height 5
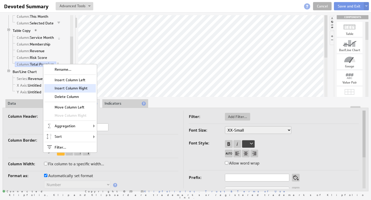
click at [73, 87] on div "Insert Column Right" at bounding box center [70, 88] width 52 height 8
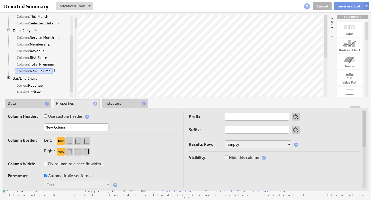
click at [23, 105] on li "Data" at bounding box center [28, 103] width 46 height 9
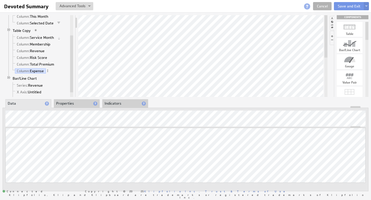
click at [77, 103] on li "Properties" at bounding box center [77, 103] width 46 height 9
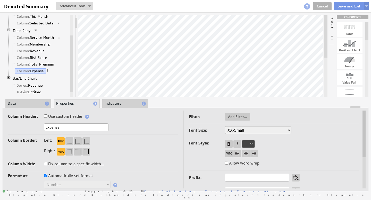
drag, startPoint x: 70, startPoint y: 127, endPoint x: 24, endPoint y: 123, distance: 45.8
click at [30, 122] on div "Column Header: Use custom header Expense Header component added to the componen…" at bounding box center [93, 124] width 170 height 22
drag, startPoint x: 36, startPoint y: 51, endPoint x: 38, endPoint y: 69, distance: 17.6
click at [38, 69] on ul "Column: Service Month Column: Membership Column: Revenue Column: Risk Score Col…" at bounding box center [40, 54] width 58 height 40
click at [38, 50] on link "Column: Revenue" at bounding box center [31, 50] width 32 height 5
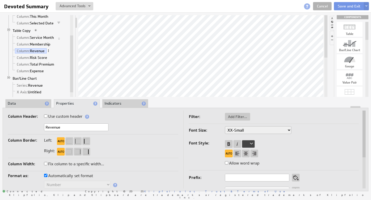
click at [49, 51] on span at bounding box center [49, 51] width 4 height 4
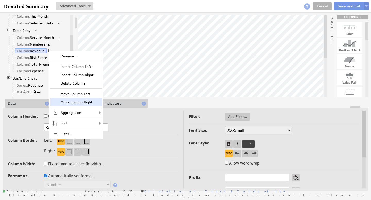
click at [81, 103] on div "Move Column Right" at bounding box center [76, 102] width 52 height 8
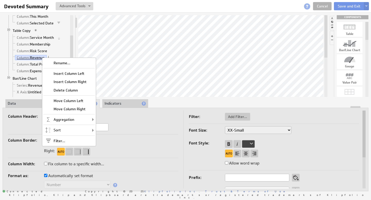
click at [33, 57] on link "Column: Revenue" at bounding box center [31, 57] width 32 height 5
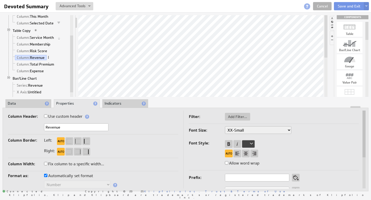
click at [49, 57] on span at bounding box center [49, 58] width 4 height 4
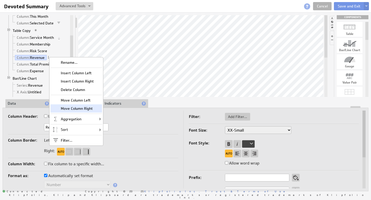
click at [78, 108] on div "Move Column Right" at bounding box center [77, 109] width 52 height 8
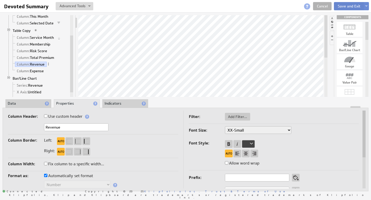
click at [350, 4] on button "Save and Exit" at bounding box center [349, 6] width 30 height 8
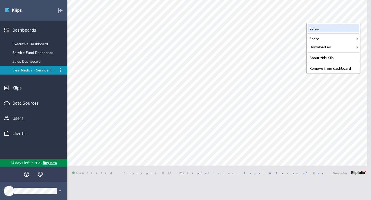
click at [328, 31] on div "Edit..." at bounding box center [334, 28] width 52 height 8
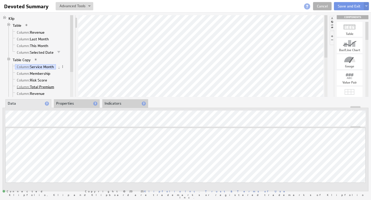
click at [45, 87] on link "Column: Total Premium" at bounding box center [35, 87] width 41 height 5
click at [59, 86] on span at bounding box center [58, 87] width 4 height 4
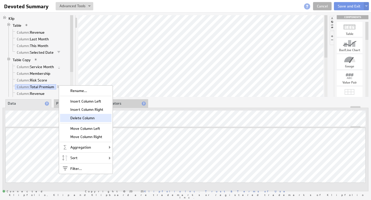
click at [88, 118] on div "Delete Column" at bounding box center [86, 118] width 52 height 8
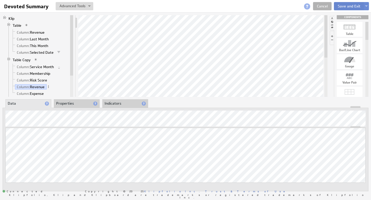
click at [350, 7] on button "Save and Exit" at bounding box center [349, 6] width 30 height 8
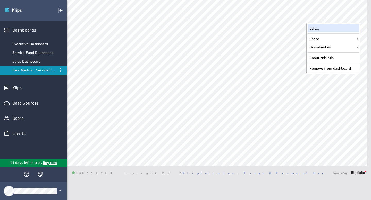
click at [337, 27] on div "Edit..." at bounding box center [334, 28] width 52 height 8
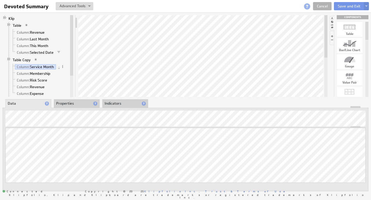
click at [69, 102] on li "Properties" at bounding box center [77, 103] width 46 height 9
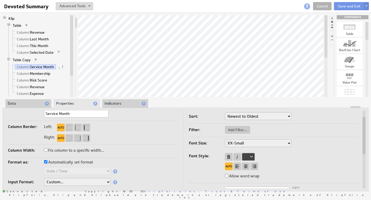
click at [89, 151] on label "Fix column to a specific width..." at bounding box center [74, 150] width 60 height 7
click at [47, 151] on input "Fix column to a specific width..." at bounding box center [45, 150] width 3 height 3
checkbox input "true"
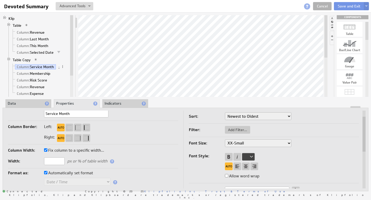
click at [59, 159] on input "text" at bounding box center [54, 162] width 21 height 8
click at [132, 146] on td "Column Header: Use custom header Service Month Header component added to the co…" at bounding box center [95, 185] width 175 height 176
click at [53, 161] on input "5" at bounding box center [54, 162] width 21 height 8
type input "5px"
click at [134, 145] on td "Column Header: Use custom header Service Month Header component added to the co…" at bounding box center [95, 185] width 175 height 176
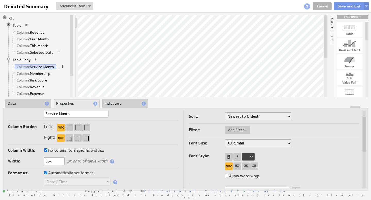
click at [46, 150] on input "Fix column to a specific width..." at bounding box center [45, 150] width 3 height 3
checkbox input "false"
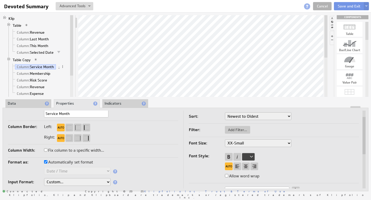
click at [47, 150] on input "Fix column to a specific width..." at bounding box center [45, 150] width 3 height 3
checkbox input "true"
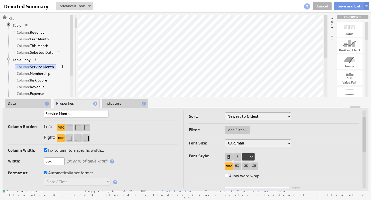
click at [46, 161] on input "5px" at bounding box center [54, 162] width 21 height 8
drag, startPoint x: 47, startPoint y: 162, endPoint x: 45, endPoint y: 161, distance: 2.6
click at [45, 161] on input "15px" at bounding box center [54, 162] width 21 height 8
click at [45, 161] on input "25px" at bounding box center [54, 162] width 21 height 8
click at [45, 161] on input "55px" at bounding box center [54, 162] width 21 height 8
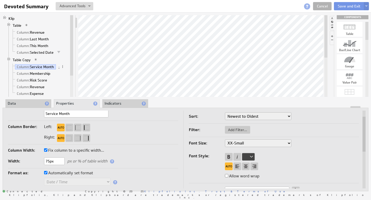
click at [49, 161] on input "75px" at bounding box center [54, 162] width 21 height 8
click at [45, 161] on input "75px" at bounding box center [54, 162] width 21 height 8
drag, startPoint x: 55, startPoint y: 159, endPoint x: 38, endPoint y: 155, distance: 17.2
click at [38, 156] on div "Column Width: Fix column to a specific width... Width: 80px px or % of table wi…" at bounding box center [93, 158] width 170 height 22
type input "80px"
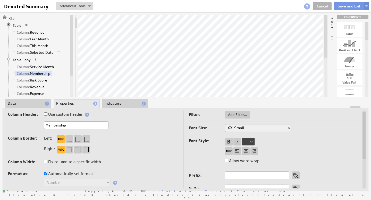
click at [46, 161] on input "Fix column to a specific width..." at bounding box center [45, 161] width 3 height 3
checkbox input "true"
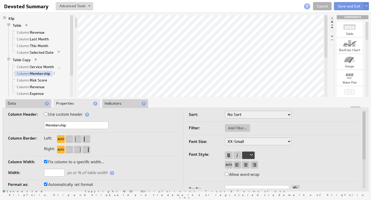
click at [56, 171] on input "text" at bounding box center [54, 173] width 21 height 8
paste input "80px"
type input "80px"
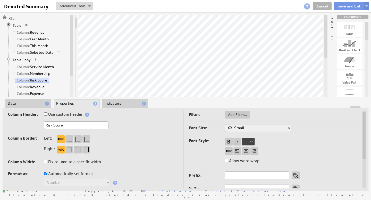
click at [46, 162] on input "Fix column to a specific width..." at bounding box center [45, 161] width 3 height 3
checkbox input "true"
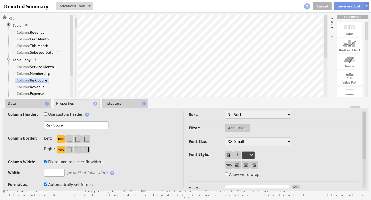
click at [53, 173] on input "text" at bounding box center [54, 173] width 21 height 8
paste input "80px"
type input "80px"
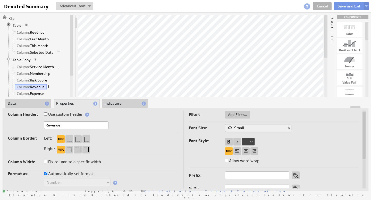
click at [46, 162] on input "Fix column to a specific width..." at bounding box center [45, 161] width 3 height 3
checkbox input "true"
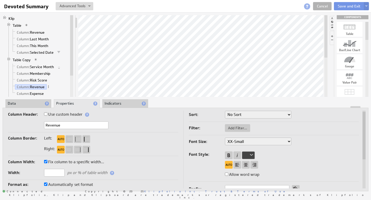
click at [56, 173] on input "text" at bounding box center [54, 173] width 21 height 8
paste input "80px"
type input "80px"
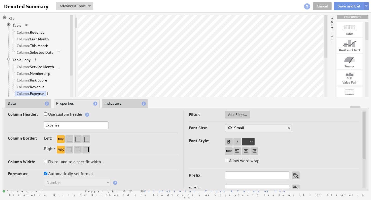
click at [47, 162] on label "Fix column to a specific width..." at bounding box center [74, 162] width 60 height 7
click at [47, 162] on input "Fix column to a specific width..." at bounding box center [45, 161] width 3 height 3
checkbox input "true"
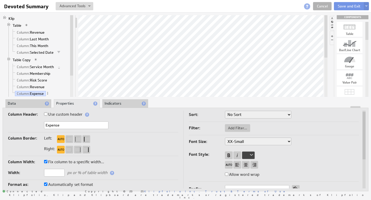
click at [53, 171] on input "text" at bounding box center [54, 173] width 21 height 8
paste input "80px"
type input "80px"
click at [345, 7] on button "Save and Exit" at bounding box center [349, 6] width 30 height 8
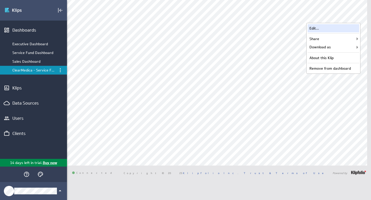
click at [326, 27] on div "Edit..." at bounding box center [334, 28] width 52 height 8
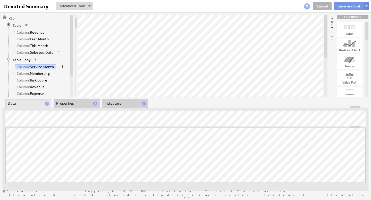
click at [68, 103] on li "Properties" at bounding box center [77, 103] width 46 height 9
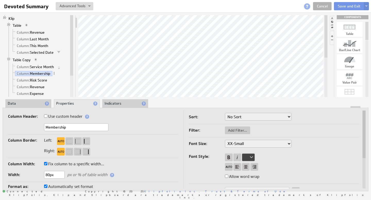
click at [46, 164] on input "Fix column to a specific width..." at bounding box center [45, 163] width 3 height 3
checkbox input "false"
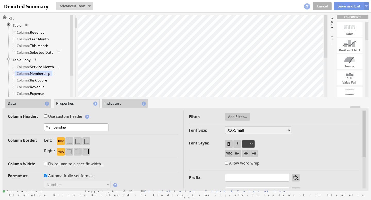
click at [45, 164] on input "Fix column to a specific width..." at bounding box center [45, 163] width 3 height 3
checkbox input "true"
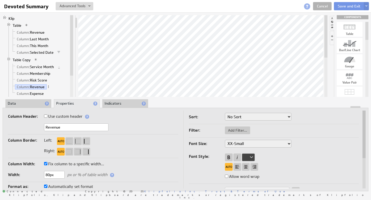
click at [47, 165] on input "Fix column to a specific width..." at bounding box center [45, 163] width 3 height 3
checkbox input "false"
click at [46, 164] on input "Fix column to a specific width..." at bounding box center [45, 163] width 3 height 3
checkbox input "false"
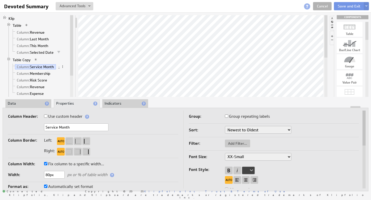
click at [48, 176] on input "80px" at bounding box center [54, 175] width 21 height 8
type input "85px"
click at [350, 6] on button "Save and Exit" at bounding box center [349, 6] width 30 height 8
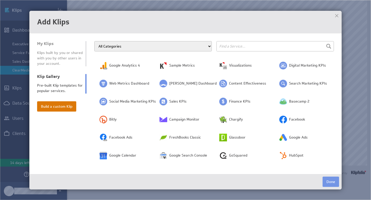
click at [63, 106] on button "Build a custom Klip" at bounding box center [56, 107] width 39 height 10
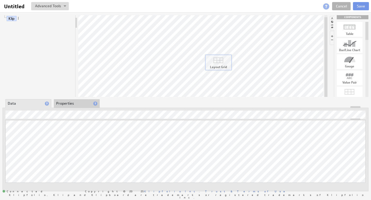
drag, startPoint x: 350, startPoint y: 91, endPoint x: 220, endPoint y: 58, distance: 133.9
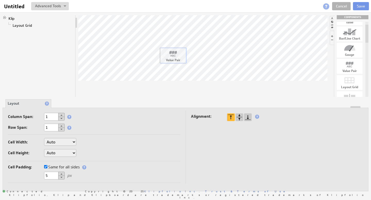
drag, startPoint x: 353, startPoint y: 68, endPoint x: 177, endPoint y: 57, distance: 176.8
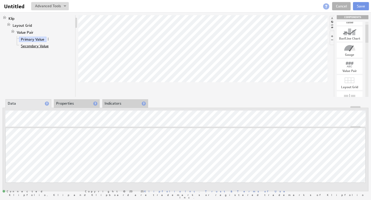
click at [48, 46] on link "Secondary Value" at bounding box center [35, 46] width 32 height 5
click at [52, 46] on span at bounding box center [53, 46] width 4 height 4
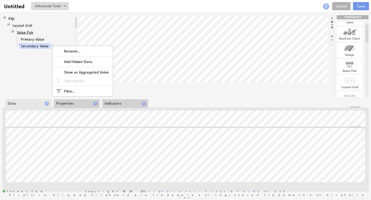
click at [26, 31] on link "Value Pair" at bounding box center [25, 32] width 21 height 5
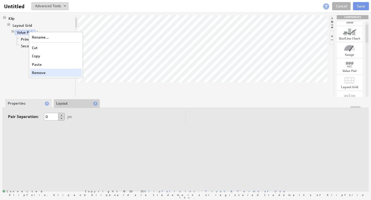
click at [42, 71] on div "Remove" at bounding box center [56, 73] width 52 height 8
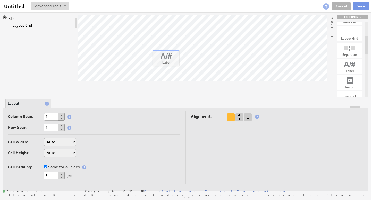
drag, startPoint x: 351, startPoint y: 68, endPoint x: 168, endPoint y: 60, distance: 183.7
drag, startPoint x: 352, startPoint y: 69, endPoint x: 205, endPoint y: 57, distance: 147.8
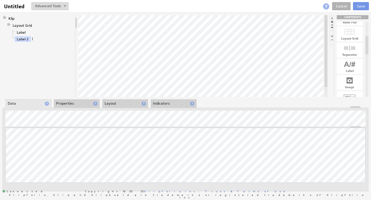
click at [32, 39] on span at bounding box center [33, 39] width 4 height 4
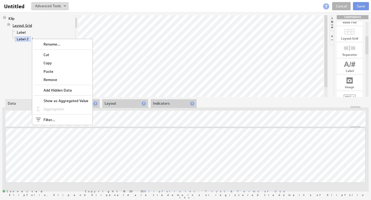
click at [26, 26] on link "Layout Grid" at bounding box center [22, 25] width 23 height 5
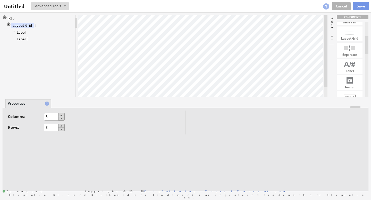
click at [35, 25] on span at bounding box center [36, 25] width 4 height 4
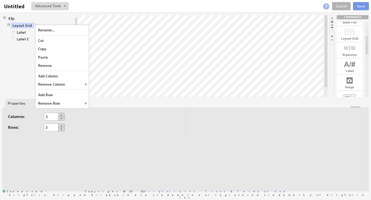
click at [61, 77] on div "Add Column" at bounding box center [62, 76] width 52 height 8
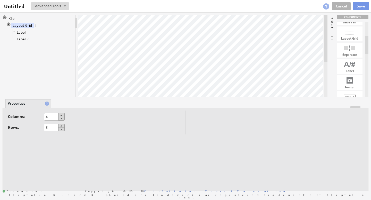
click at [35, 24] on span at bounding box center [36, 25] width 4 height 4
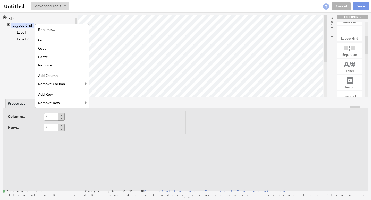
click at [28, 25] on link "Layout Grid" at bounding box center [22, 25] width 23 height 5
click at [20, 48] on div "Klip Layout Grid Label Label 2" at bounding box center [39, 56] width 73 height 82
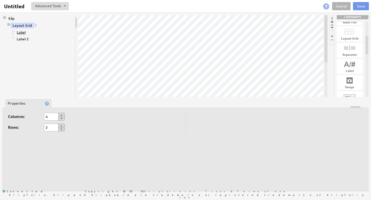
click at [22, 33] on link "Label" at bounding box center [21, 32] width 13 height 5
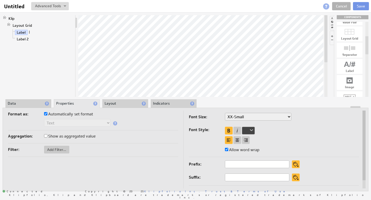
click at [29, 32] on span at bounding box center [30, 32] width 4 height 4
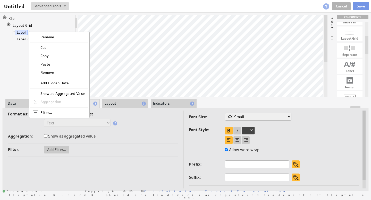
click at [58, 83] on div "Add Hidden Data" at bounding box center [59, 83] width 58 height 8
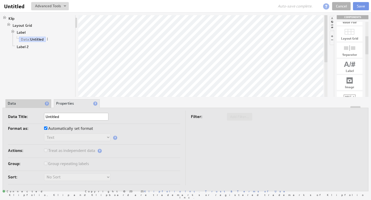
drag, startPoint x: 33, startPoint y: 105, endPoint x: 36, endPoint y: 105, distance: 2.8
click at [33, 105] on li "Data" at bounding box center [28, 103] width 46 height 9
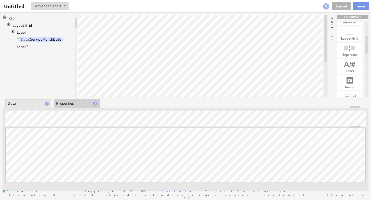
click at [68, 103] on li "Properties" at bounding box center [77, 103] width 46 height 9
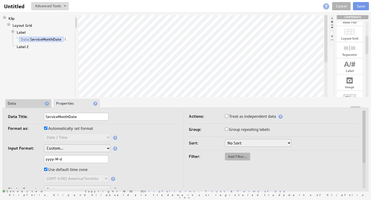
click at [234, 157] on span "Add Filter..." at bounding box center [237, 157] width 25 height 5
checkbox input "true"
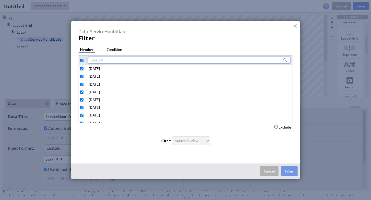
click at [115, 49] on li "Condition" at bounding box center [114, 49] width 18 height 5
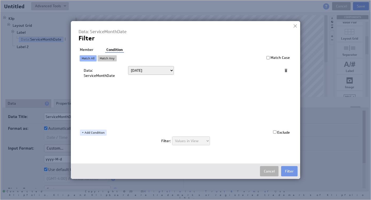
click at [141, 71] on select "[DATE] [DATE] Unit to date In the last Last full On or after On or before -----…" at bounding box center [151, 70] width 46 height 9
select select "op:="
click at [269, 71] on span at bounding box center [268, 70] width 7 height 7
click at [264, 71] on select "Select... [DOMAIN_NAME] [DOMAIN_NAME] user.emailAddress user.firstName user.isA…" at bounding box center [222, 70] width 85 height 8
select select "devoted_service_month"
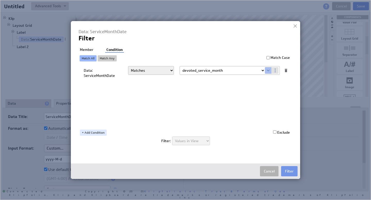
click at [287, 173] on button "Filter" at bounding box center [289, 171] width 16 height 10
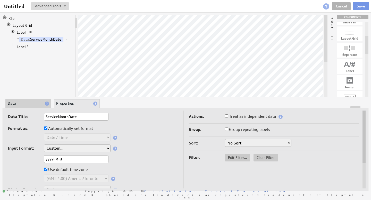
click at [22, 32] on link "Label" at bounding box center [21, 32] width 13 height 5
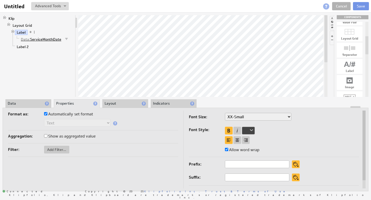
click at [30, 38] on link "Data: ServiceMonthDate" at bounding box center [41, 39] width 44 height 5
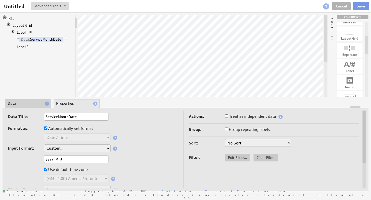
click at [30, 103] on li "Data" at bounding box center [28, 103] width 46 height 9
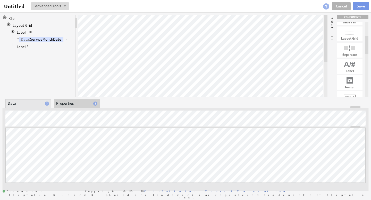
click at [22, 31] on link "Label" at bounding box center [21, 32] width 13 height 5
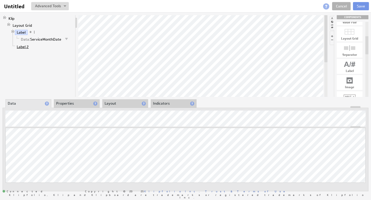
click at [23, 46] on link "Label 2" at bounding box center [23, 46] width 16 height 5
click at [24, 33] on link "Label" at bounding box center [21, 32] width 13 height 5
click at [25, 46] on link "Label 2" at bounding box center [23, 46] width 16 height 5
click at [22, 32] on link "Label" at bounding box center [21, 32] width 13 height 5
click at [23, 46] on link "Label 2" at bounding box center [23, 46] width 16 height 5
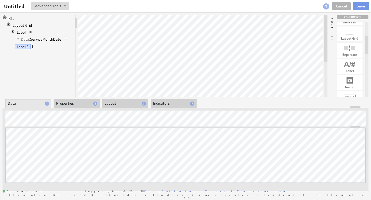
click at [19, 31] on link "Label" at bounding box center [21, 32] width 13 height 5
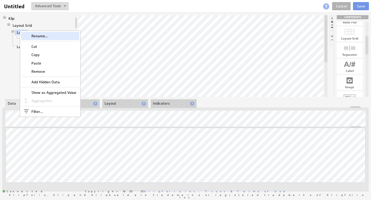
click at [36, 37] on div "Rename..." at bounding box center [50, 36] width 58 height 8
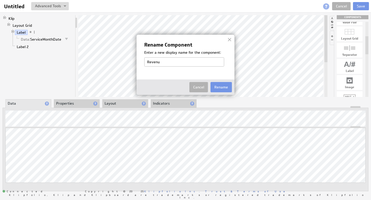
type input "Revenue"
click at [217, 87] on button "Rename" at bounding box center [221, 87] width 21 height 10
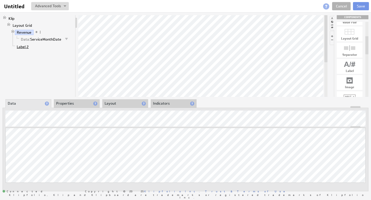
click at [26, 45] on link "Label 2" at bounding box center [23, 46] width 16 height 5
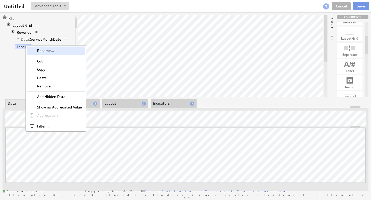
click at [40, 51] on div "Rename..." at bounding box center [56, 51] width 58 height 8
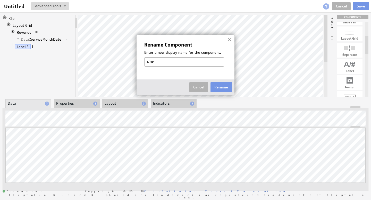
type input "Risk Score"
click at [219, 86] on button "Rename" at bounding box center [221, 87] width 21 height 10
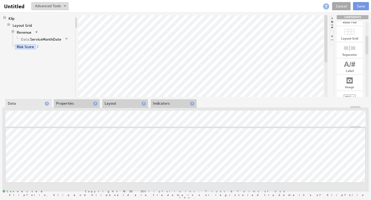
click at [339, 5] on link "Cancel" at bounding box center [341, 6] width 19 height 8
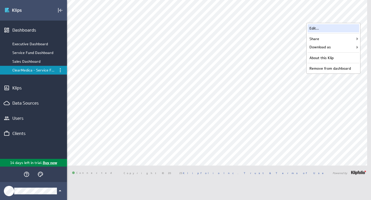
click at [338, 29] on div "Edit..." at bounding box center [334, 28] width 52 height 8
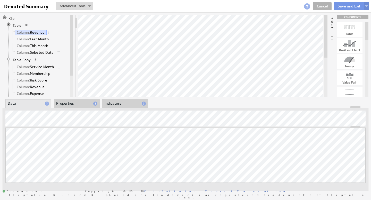
click at [78, 100] on li "Properties" at bounding box center [77, 103] width 46 height 9
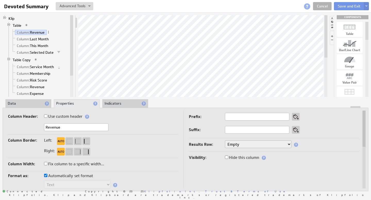
click at [25, 105] on li "Data" at bounding box center [28, 103] width 46 height 9
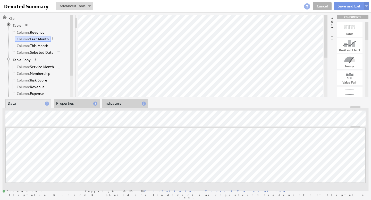
click at [16, 108] on div "Updating... Select a Function ARRAY DATE SELECT SLICE SUM Data Manipulation Log…" at bounding box center [186, 150] width 366 height 84
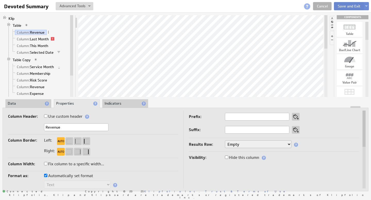
click at [342, 4] on button "Save and Exit" at bounding box center [349, 6] width 30 height 8
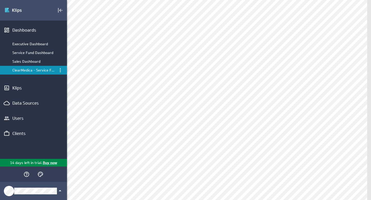
click at [356, 0] on html "(no message) Edit Dashboards Executive Dashboard Service Fund Dashboard Sales D…" at bounding box center [185, 100] width 371 height 200
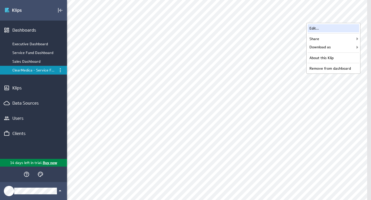
click at [335, 26] on div "Edit..." at bounding box center [334, 28] width 52 height 8
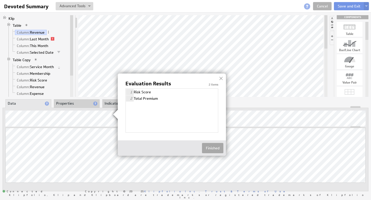
click at [212, 147] on button "Finished" at bounding box center [212, 148] width 21 height 10
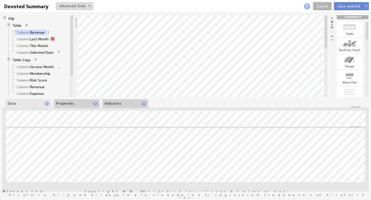
click at [350, 5] on button "Save and Exit" at bounding box center [349, 6] width 30 height 8
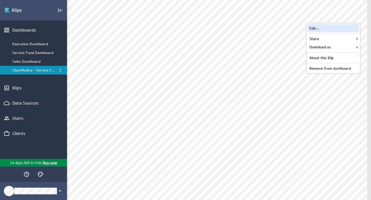
click at [338, 27] on div "Edit..." at bounding box center [334, 28] width 52 height 8
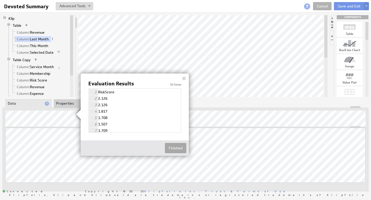
click at [177, 147] on button "Finished" at bounding box center [175, 148] width 21 height 10
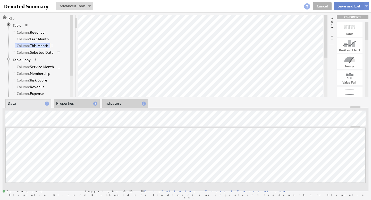
click at [340, 6] on button "Save and Exit" at bounding box center [349, 6] width 30 height 8
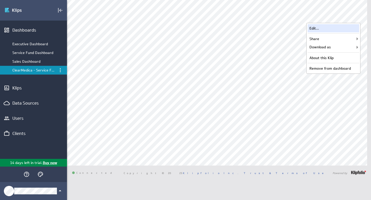
click at [321, 28] on div "Edit..." at bounding box center [334, 28] width 52 height 8
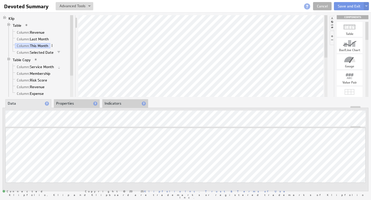
click at [54, 46] on span at bounding box center [52, 46] width 4 height 4
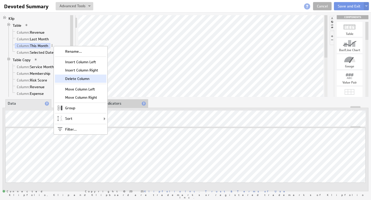
click at [81, 79] on div "Delete Column" at bounding box center [81, 79] width 52 height 8
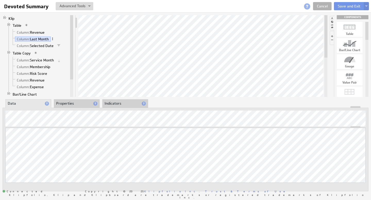
click at [54, 39] on span at bounding box center [53, 39] width 4 height 4
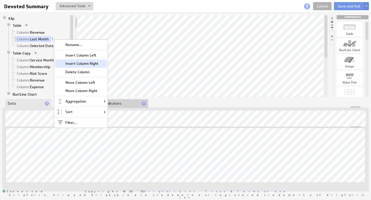
click at [77, 62] on div "Insert Column Right" at bounding box center [81, 64] width 52 height 8
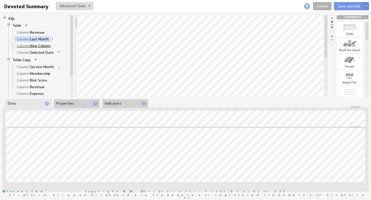
click at [38, 45] on link "Column: New Column" at bounding box center [34, 45] width 38 height 5
click at [42, 38] on link "Column: Last Month" at bounding box center [33, 39] width 36 height 5
click at [43, 53] on link "Column: Selected Date" at bounding box center [35, 52] width 41 height 5
click at [63, 52] on span at bounding box center [63, 53] width 4 height 4
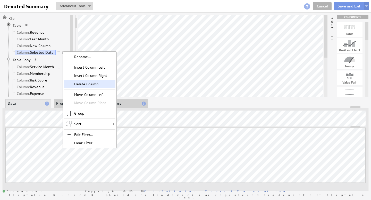
click at [88, 83] on div "Delete Column" at bounding box center [90, 84] width 52 height 8
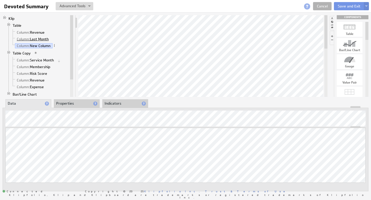
click at [43, 39] on link "Column: Last Month" at bounding box center [33, 39] width 36 height 5
click at [54, 39] on span at bounding box center [53, 39] width 4 height 4
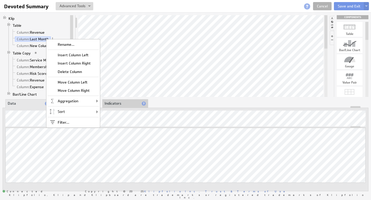
click at [53, 30] on li "Column: Revenue" at bounding box center [40, 32] width 58 height 7
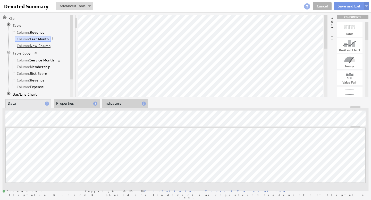
click at [46, 46] on link "Column: New Column" at bounding box center [34, 45] width 38 height 5
click at [43, 41] on link "Column: Last Month" at bounding box center [33, 39] width 36 height 5
click at [42, 46] on link "Column: New Column" at bounding box center [34, 45] width 38 height 5
click at [40, 38] on link "Column: Last Month" at bounding box center [33, 39] width 36 height 5
click at [38, 32] on link "Column: Revenue" at bounding box center [31, 32] width 32 height 5
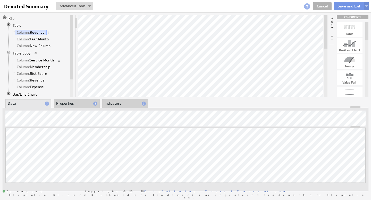
click at [36, 40] on link "Column: Last Month" at bounding box center [33, 39] width 36 height 5
click at [54, 39] on span at bounding box center [53, 39] width 4 height 4
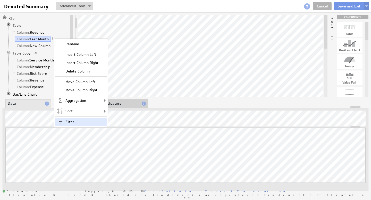
click at [75, 120] on div "Filter..." at bounding box center [81, 122] width 52 height 8
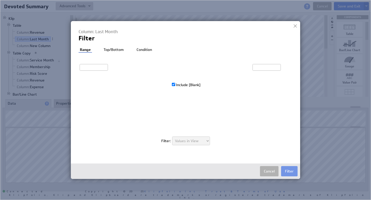
type input "0"
type input "108,061.2"
checkbox input "true"
click at [268, 170] on button "Cancel" at bounding box center [269, 171] width 19 height 10
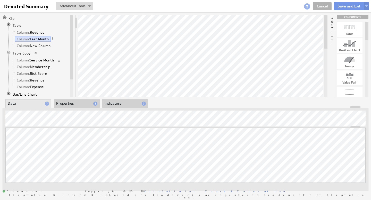
click at [54, 39] on span at bounding box center [53, 39] width 4 height 4
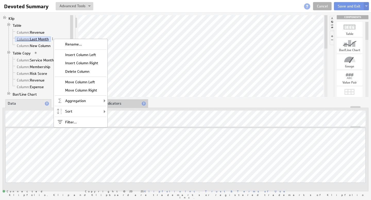
click at [46, 39] on link "Column: Last Month" at bounding box center [33, 39] width 36 height 5
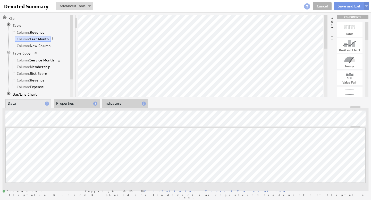
click at [53, 39] on span at bounding box center [53, 39] width 4 height 4
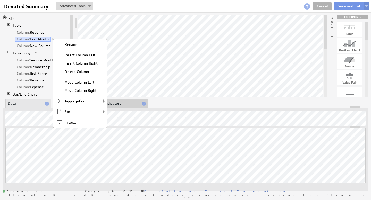
click at [44, 39] on link "Column: Last Month" at bounding box center [33, 39] width 36 height 5
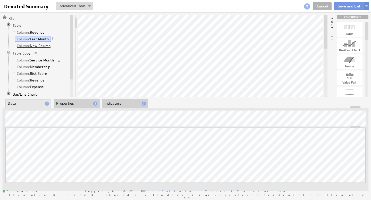
click at [51, 46] on link "Column: New Column" at bounding box center [34, 45] width 38 height 5
click at [56, 46] on span at bounding box center [55, 46] width 4 height 4
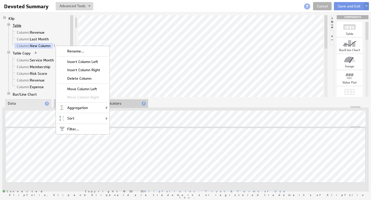
click at [21, 25] on link "Table" at bounding box center [17, 25] width 13 height 5
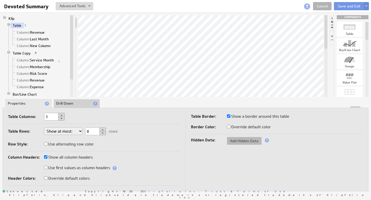
click at [239, 141] on span "Add Hidden Data" at bounding box center [244, 141] width 35 height 5
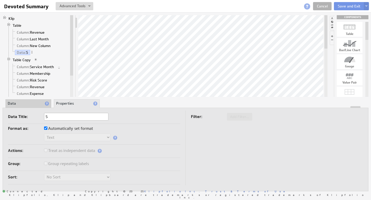
type input "Service Month"
click at [38, 104] on li "Data" at bounding box center [28, 103] width 46 height 9
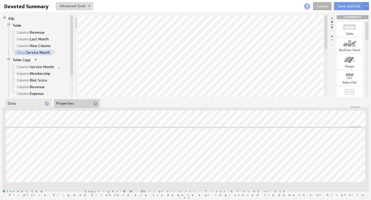
click at [71, 103] on li "Properties" at bounding box center [77, 103] width 46 height 9
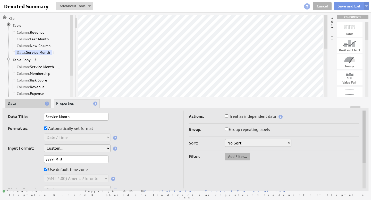
click at [231, 155] on span "Add Filter..." at bounding box center [237, 157] width 25 height 5
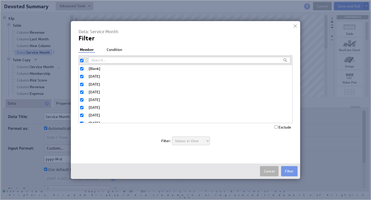
click at [82, 61] on input "checkbox" at bounding box center [81, 60] width 3 height 3
checkbox input "false"
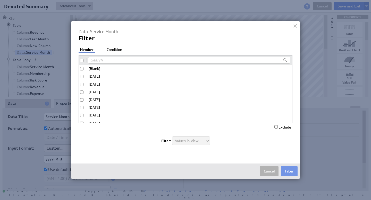
checkbox input "false"
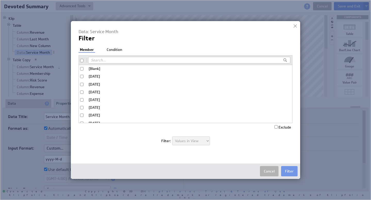
checkbox input "false"
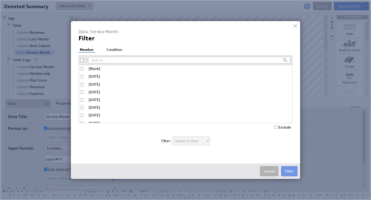
checkbox input "false"
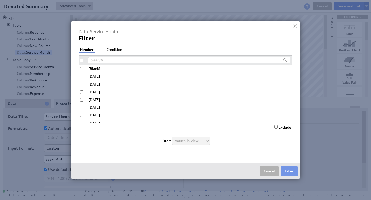
checkbox input "false"
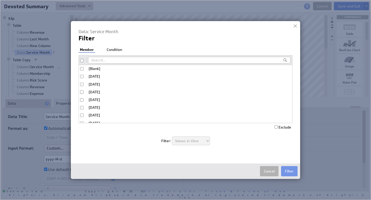
checkbox input "false"
click at [82, 69] on input "[Blank]" at bounding box center [81, 68] width 3 height 3
checkbox input "true"
drag, startPoint x: 274, startPoint y: 127, endPoint x: 277, endPoint y: 129, distance: 4.0
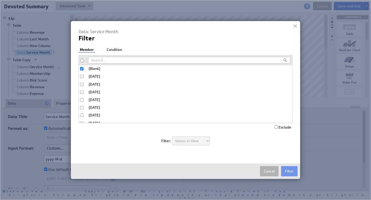
click at [274, 127] on input "Exclude" at bounding box center [275, 126] width 3 height 3
checkbox input "true"
click at [117, 49] on li "Condition" at bounding box center [114, 49] width 18 height 5
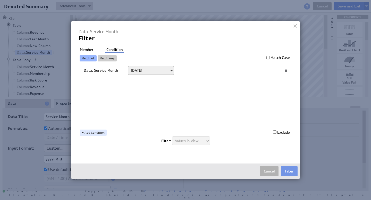
click at [148, 69] on select "Today Yesterday Unit to date In the last Last full On or after On or before ---…" at bounding box center [151, 70] width 46 height 9
select select "op:="
click at [267, 71] on span at bounding box center [268, 70] width 7 height 7
click at [263, 70] on select "Select... company.id company.name user.emailAddress user.firstName user.isAdmin…" at bounding box center [222, 70] width 85 height 8
select select "devoted_service_month"
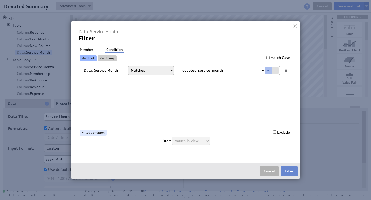
click at [292, 173] on button "Filter" at bounding box center [289, 171] width 16 height 10
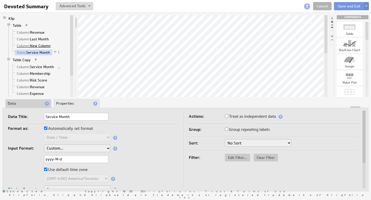
click at [35, 47] on link "Column: New Column" at bounding box center [34, 45] width 38 height 5
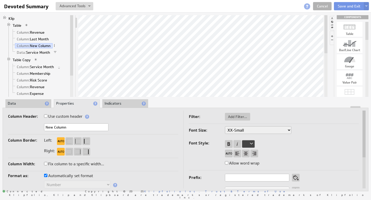
click at [33, 101] on li "Data" at bounding box center [28, 103] width 46 height 9
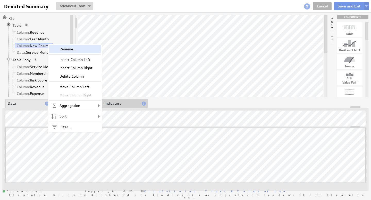
click at [69, 50] on div "Rename..." at bounding box center [75, 49] width 52 height 8
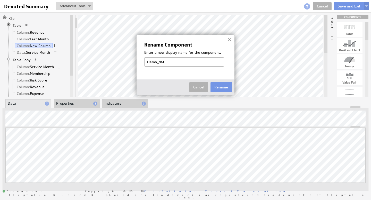
type input "Demo_data"
click at [226, 89] on button "Rename" at bounding box center [221, 87] width 21 height 10
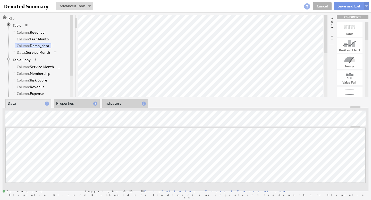
click at [36, 39] on link "Column: Last Month" at bounding box center [33, 39] width 36 height 5
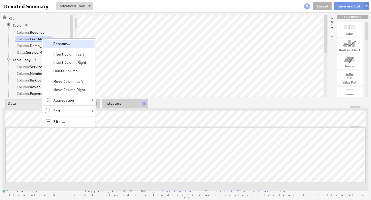
click at [57, 43] on div "Rename..." at bounding box center [69, 44] width 52 height 8
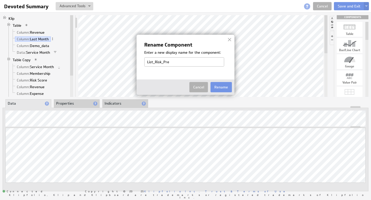
type input "List_Risk_Prem"
click at [219, 86] on button "Rename" at bounding box center [221, 87] width 21 height 10
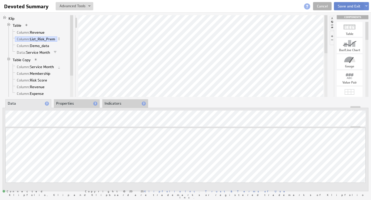
click at [341, 5] on button "Save and Exit" at bounding box center [349, 6] width 30 height 8
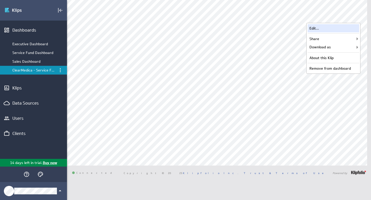
click at [332, 29] on div "Edit..." at bounding box center [334, 28] width 52 height 8
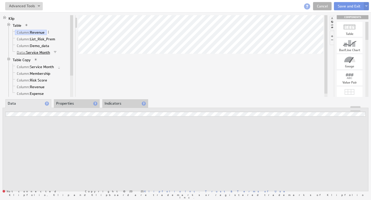
click at [49, 52] on link "Data: Service Month" at bounding box center [33, 52] width 37 height 5
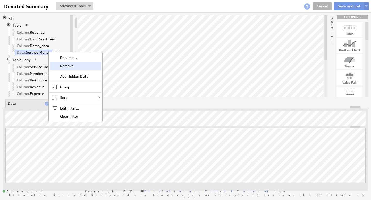
click at [65, 64] on div "Remove" at bounding box center [76, 66] width 52 height 8
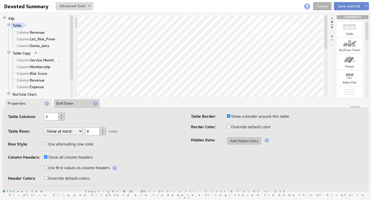
click at [354, 6] on button "Save and Exit" at bounding box center [349, 6] width 30 height 8
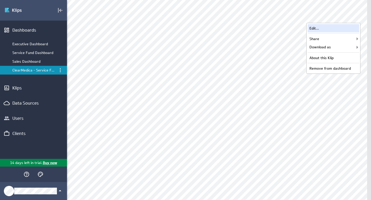
click at [336, 27] on div "Edit..." at bounding box center [334, 28] width 52 height 8
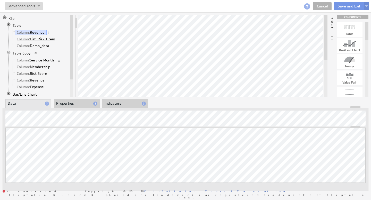
click at [50, 38] on link "Column: List_Risk_Prem" at bounding box center [36, 39] width 42 height 5
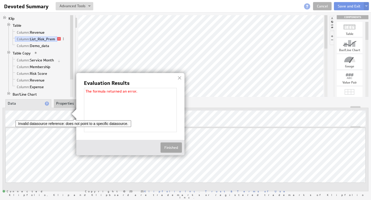
click at [173, 149] on button "Finished" at bounding box center [171, 148] width 21 height 10
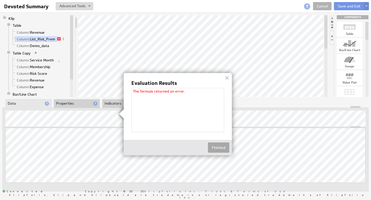
click at [226, 147] on button "Finished" at bounding box center [218, 148] width 21 height 10
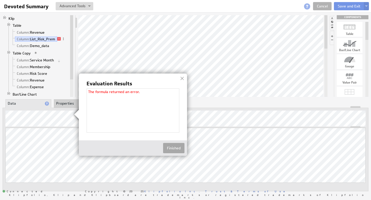
click at [173, 147] on button "Finished" at bounding box center [173, 148] width 21 height 10
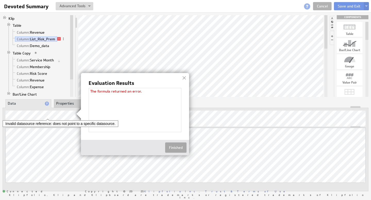
click at [172, 148] on button "Finished" at bounding box center [175, 148] width 21 height 10
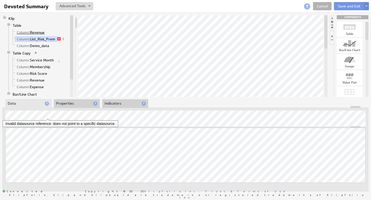
click at [40, 32] on link "Column: Revenue" at bounding box center [31, 32] width 32 height 5
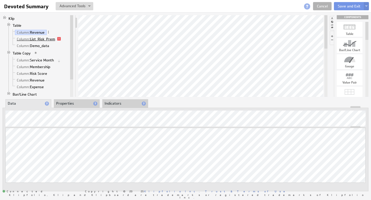
click at [40, 38] on link "Column: List_Risk_Prem" at bounding box center [36, 39] width 42 height 5
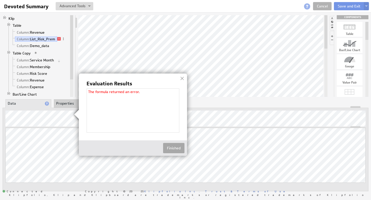
click at [174, 149] on button "Finished" at bounding box center [173, 148] width 21 height 10
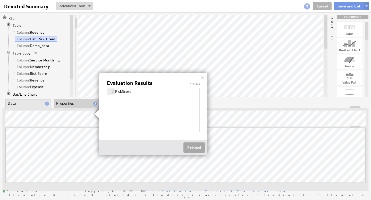
click at [192, 147] on button "Finished" at bounding box center [193, 148] width 21 height 10
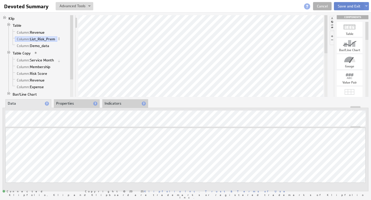
click at [350, 6] on button "Save and Exit" at bounding box center [349, 6] width 30 height 8
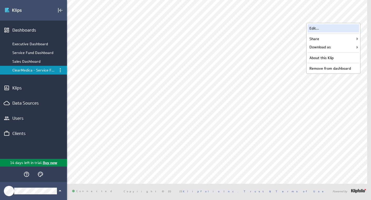
click at [331, 27] on div "Edit..." at bounding box center [334, 28] width 52 height 8
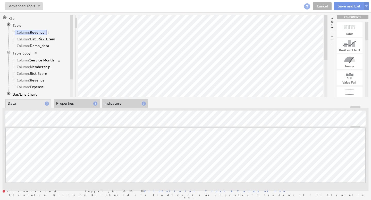
click at [39, 37] on link "Column: List_Risk_Prem" at bounding box center [36, 39] width 42 height 5
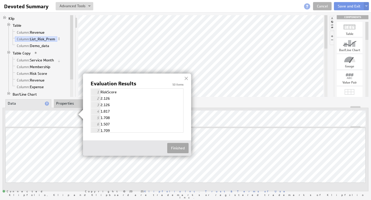
click at [179, 147] on button "Finished" at bounding box center [177, 148] width 21 height 10
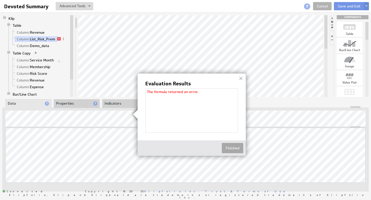
click at [236, 149] on button "Finished" at bounding box center [232, 148] width 21 height 10
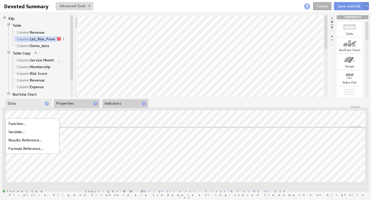
click at [22, 124] on div "Function..." at bounding box center [33, 124] width 52 height 8
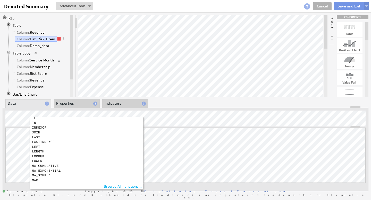
scroll to position [195, 0]
click at [43, 155] on div "LOOKUP" at bounding box center [85, 155] width 107 height 3
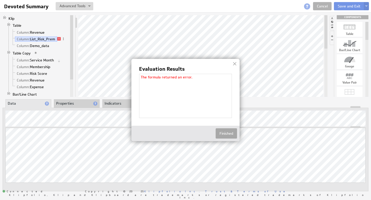
click at [231, 134] on button "Finished" at bounding box center [226, 134] width 21 height 10
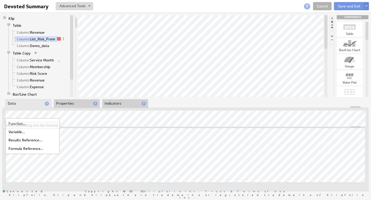
click at [22, 122] on div "Insert something into the formula" at bounding box center [32, 125] width 58 height 7
click at [21, 124] on div "Function..." at bounding box center [33, 124] width 52 height 8
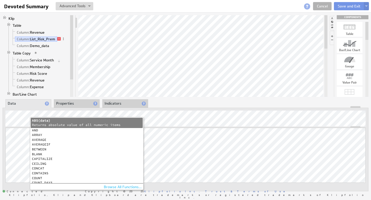
click at [117, 187] on div "Browse All Functions..." at bounding box center [87, 187] width 114 height 6
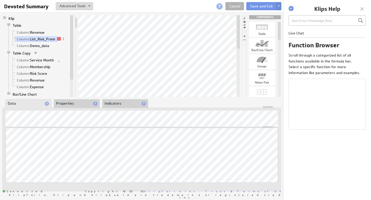
select select "abs"
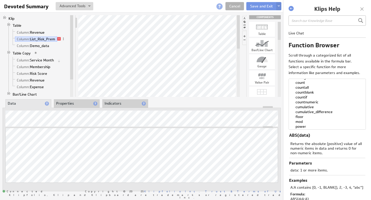
scroll to position [0, 0]
drag, startPoint x: 295, startPoint y: 91, endPoint x: 297, endPoint y: 88, distance: 3.6
click at [296, 99] on optgroup "abs average averageif ceiling count countall countblank countif countnumeric cu…" at bounding box center [325, 125] width 70 height 88
drag, startPoint x: 296, startPoint y: 83, endPoint x: 305, endPoint y: 104, distance: 22.7
click at [305, 104] on optgroup "abs average averageif ceiling count countall countblank countif countnumeric cu…" at bounding box center [325, 125] width 70 height 88
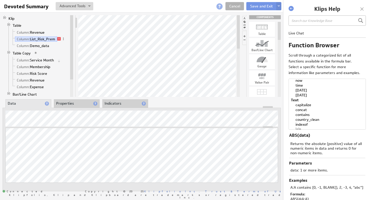
click at [315, 21] on input "text" at bounding box center [327, 20] width 77 height 10
type input "filter"
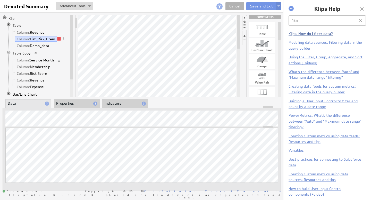
click at [323, 34] on link "Klips: How do I filter data?" at bounding box center [311, 33] width 44 height 5
click at [21, 124] on div "Function..." at bounding box center [33, 124] width 52 height 8
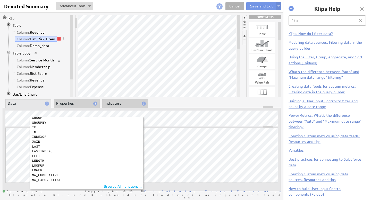
scroll to position [292, 0]
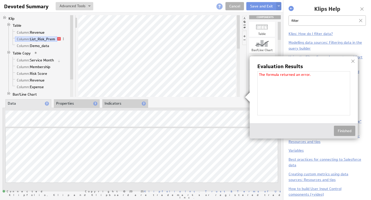
click at [335, 130] on button "Finished" at bounding box center [344, 131] width 21 height 10
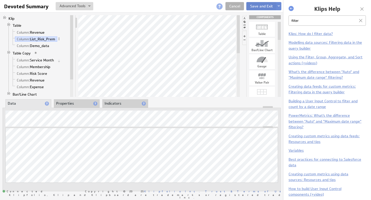
click at [261, 5] on button "Save and Exit" at bounding box center [261, 6] width 30 height 8
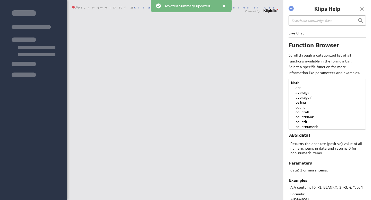
select select "abs"
click at [363, 10] on div at bounding box center [362, 9] width 8 height 8
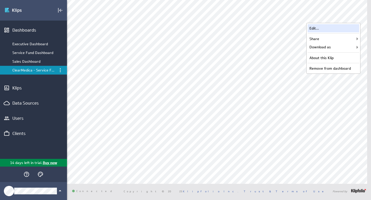
click at [342, 26] on div "Edit..." at bounding box center [334, 28] width 52 height 8
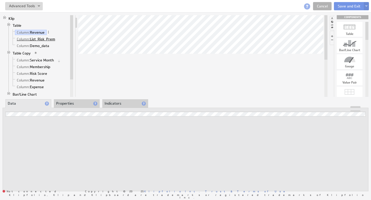
click at [41, 39] on link "Column: List_Risk_Prem" at bounding box center [36, 39] width 42 height 5
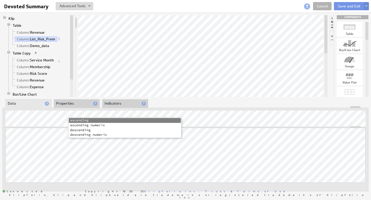
click at [84, 131] on li "descending" at bounding box center [125, 130] width 112 height 5
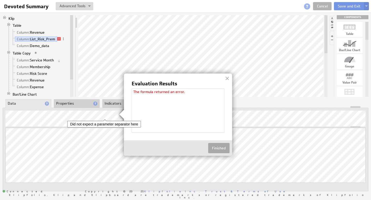
click at [221, 148] on button "Finished" at bounding box center [218, 148] width 21 height 10
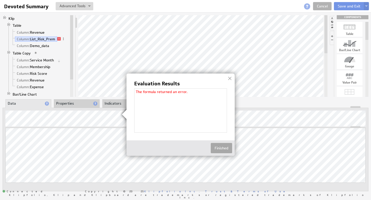
click at [224, 146] on button "Finished" at bounding box center [221, 148] width 21 height 10
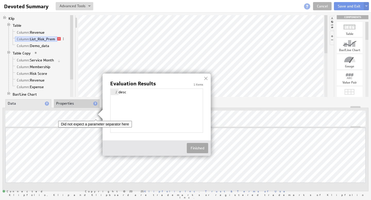
click at [203, 149] on button "Finished" at bounding box center [197, 148] width 21 height 10
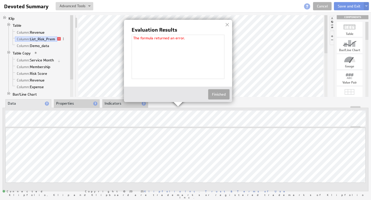
click at [213, 95] on button "Finished" at bounding box center [218, 94] width 21 height 10
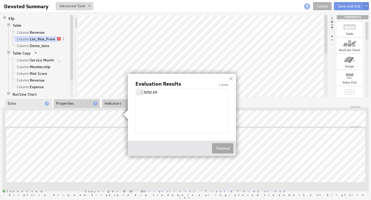
click at [223, 150] on button "Finished" at bounding box center [222, 149] width 21 height 10
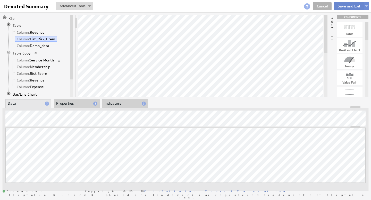
click at [352, 6] on button "Save and Exit" at bounding box center [349, 6] width 30 height 8
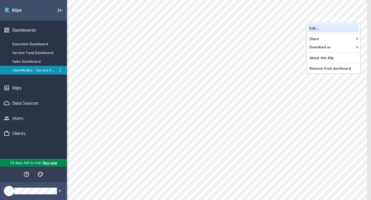
click at [325, 28] on div "Edit..." at bounding box center [334, 28] width 52 height 8
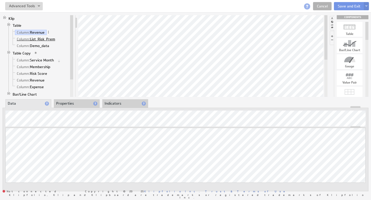
click at [49, 40] on link "Column: List_Risk_Prem" at bounding box center [36, 39] width 42 height 5
